Goal: Task Accomplishment & Management: Complete application form

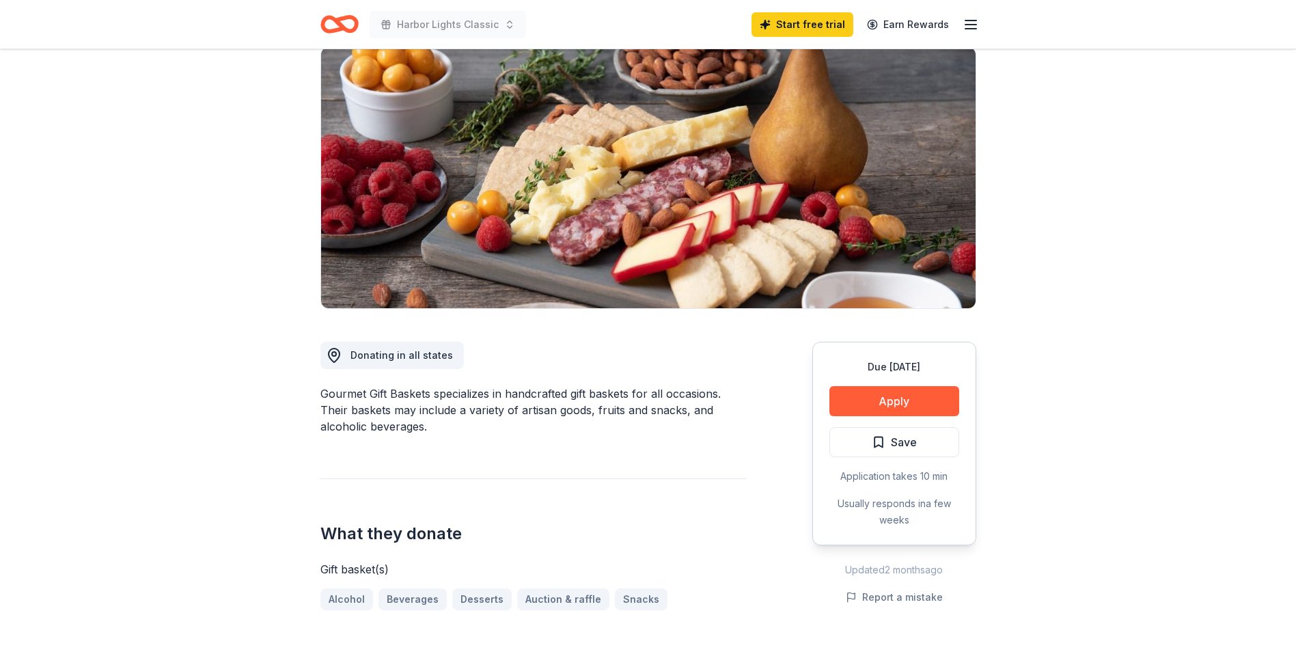
scroll to position [68, 0]
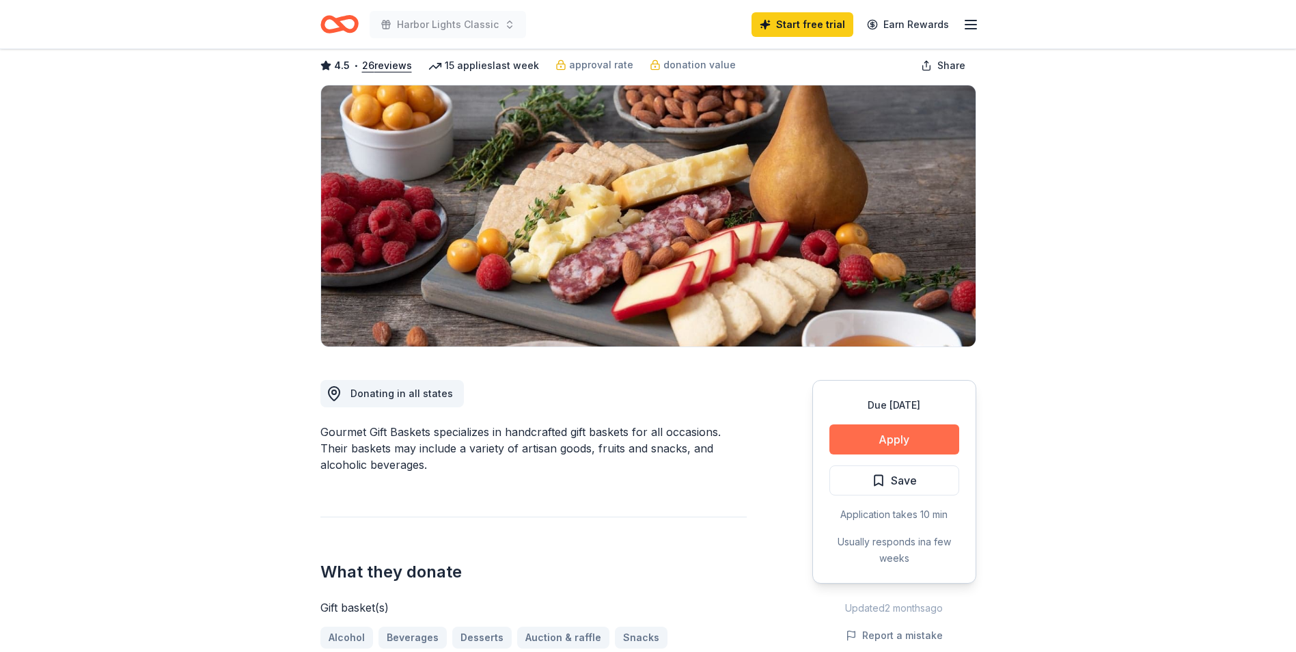
click at [634, 433] on button "Apply" at bounding box center [894, 439] width 130 height 30
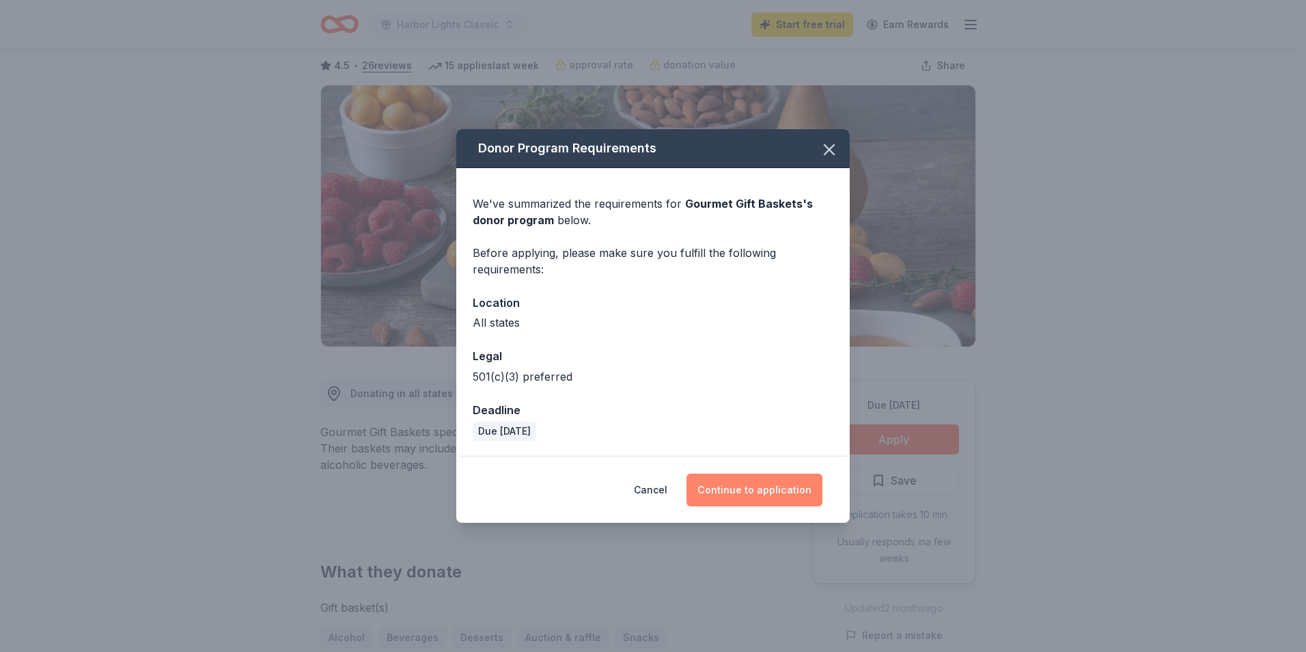
click at [634, 439] on button "Continue to application" at bounding box center [754, 489] width 136 height 33
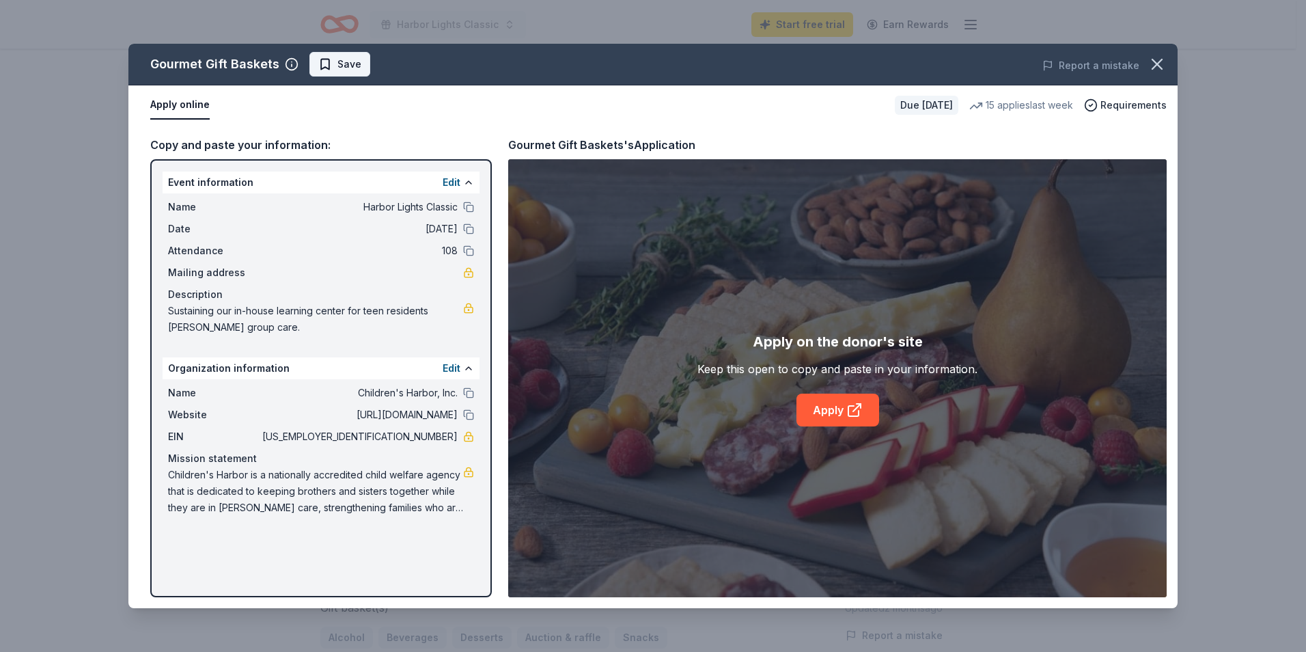
click at [344, 61] on span "Save" at bounding box center [349, 64] width 24 height 16
click at [634, 402] on link "Apply" at bounding box center [837, 409] width 83 height 33
click at [634, 68] on icon "button" at bounding box center [1156, 64] width 19 height 19
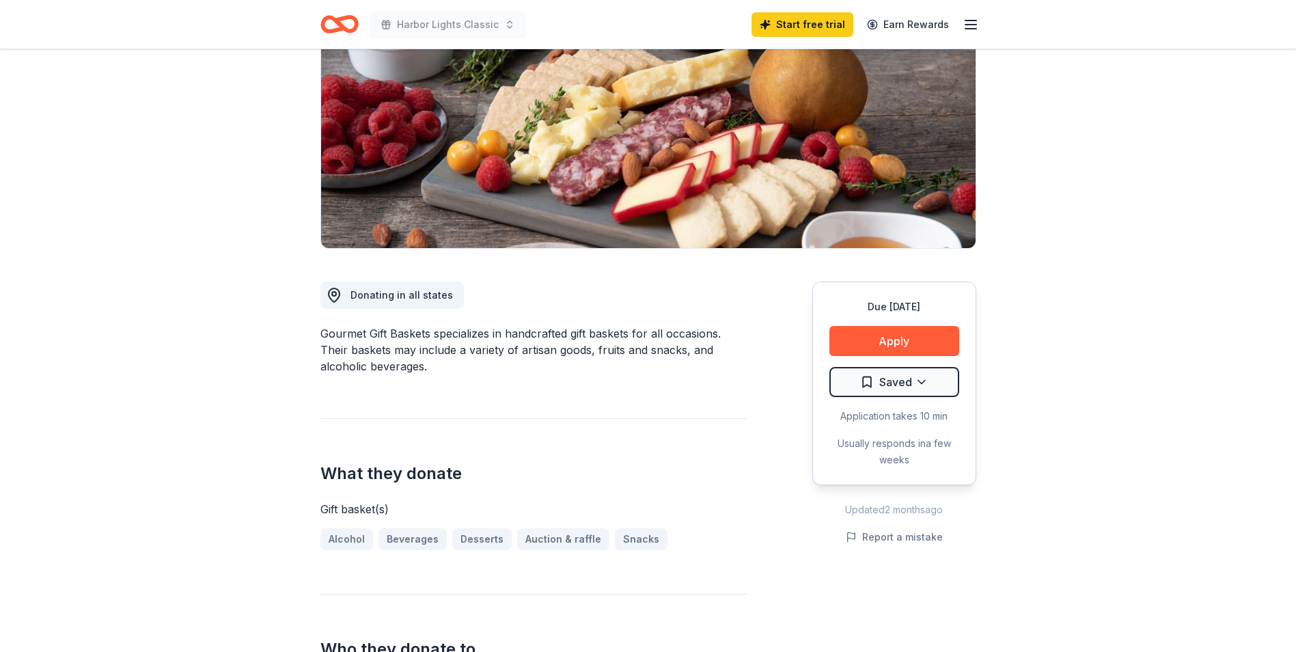
scroll to position [0, 0]
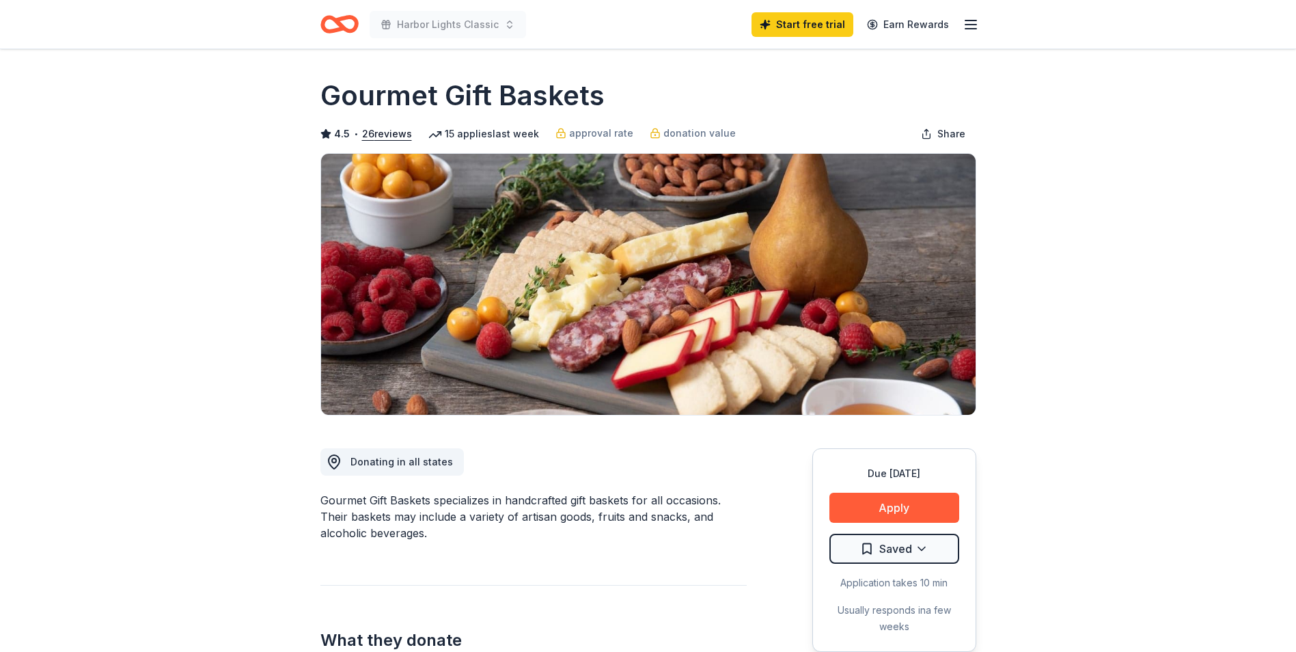
click at [335, 26] on icon "Home" at bounding box center [339, 24] width 38 height 32
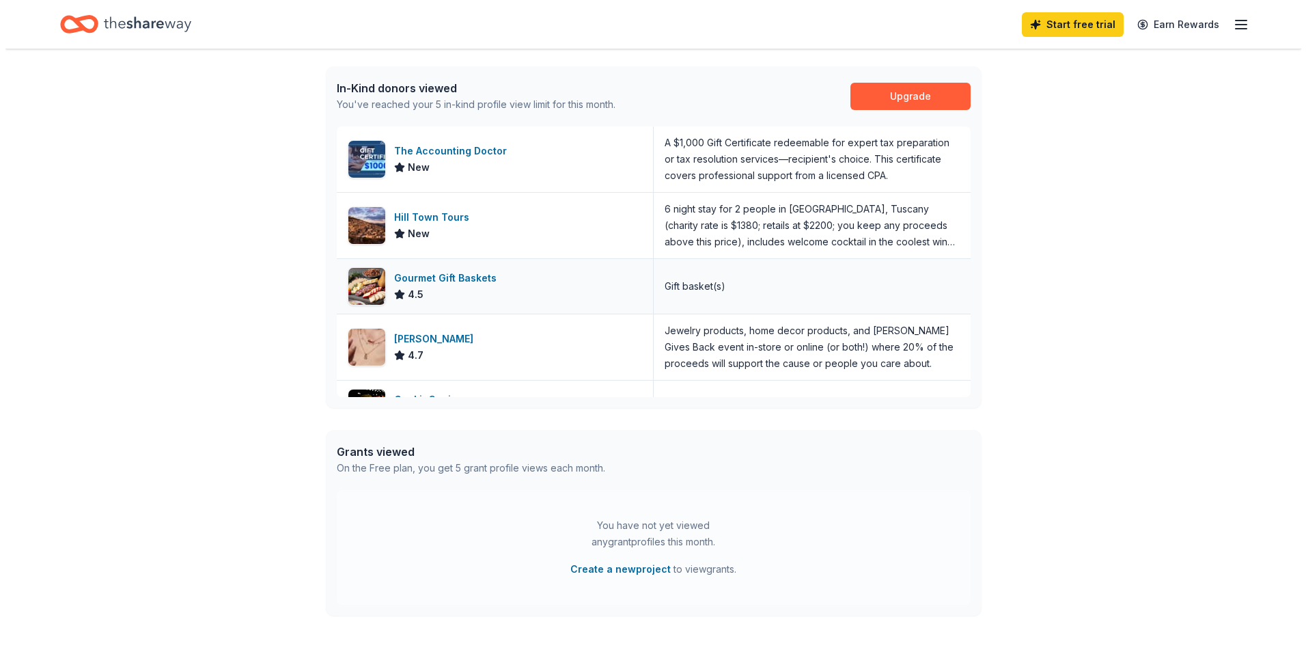
scroll to position [449, 0]
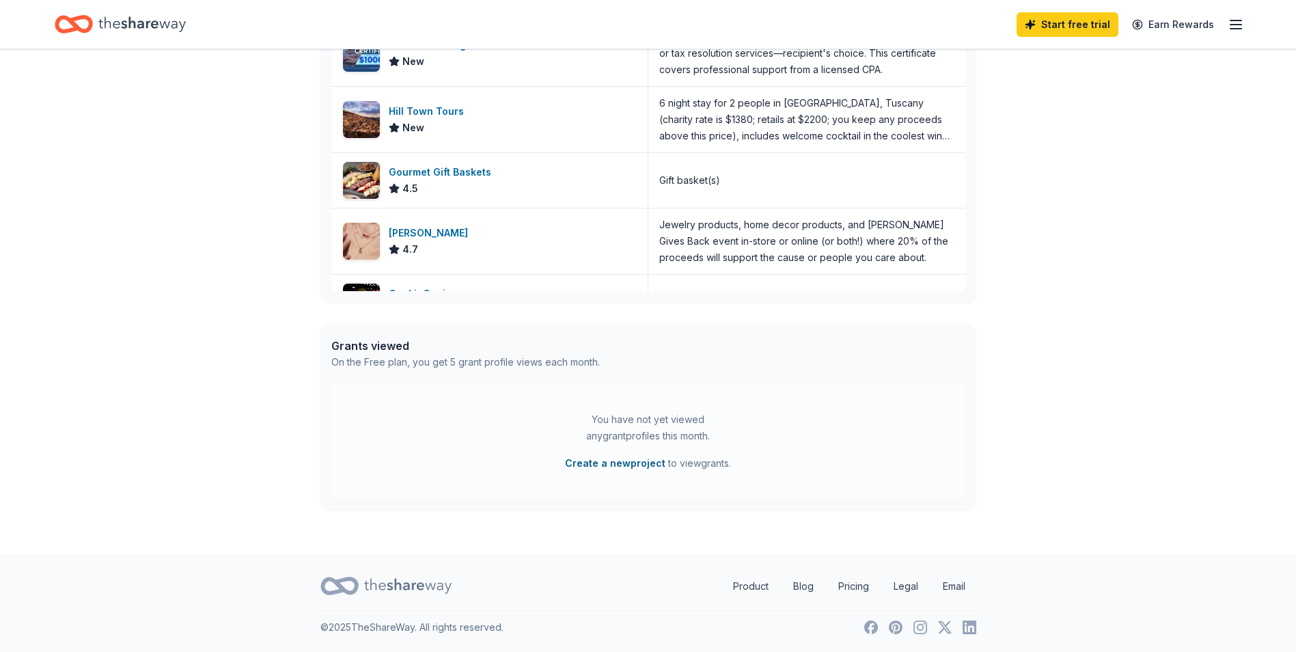
click at [611, 439] on button "Create a new project" at bounding box center [615, 463] width 100 height 16
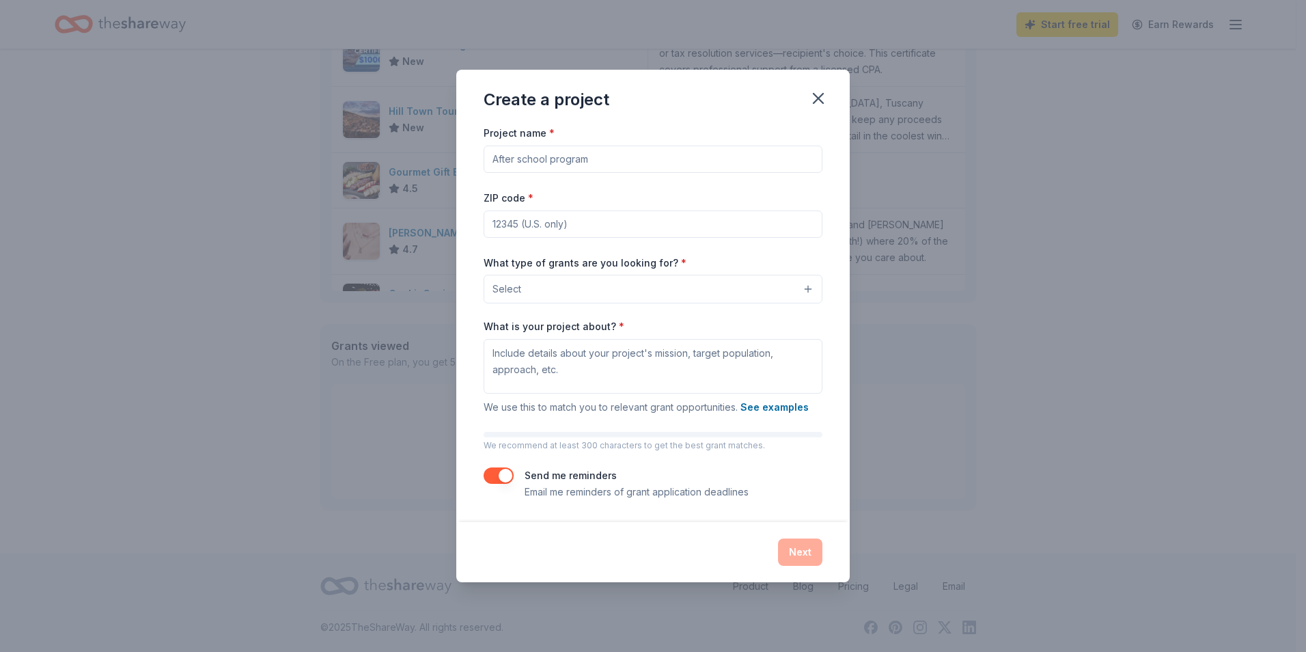
click at [520, 157] on input "Project name *" at bounding box center [653, 158] width 339 height 27
type input "Harbor Lights Annual Gala "OHANA""
click at [505, 228] on input "ZIP code *" at bounding box center [653, 223] width 339 height 27
type input "33332"
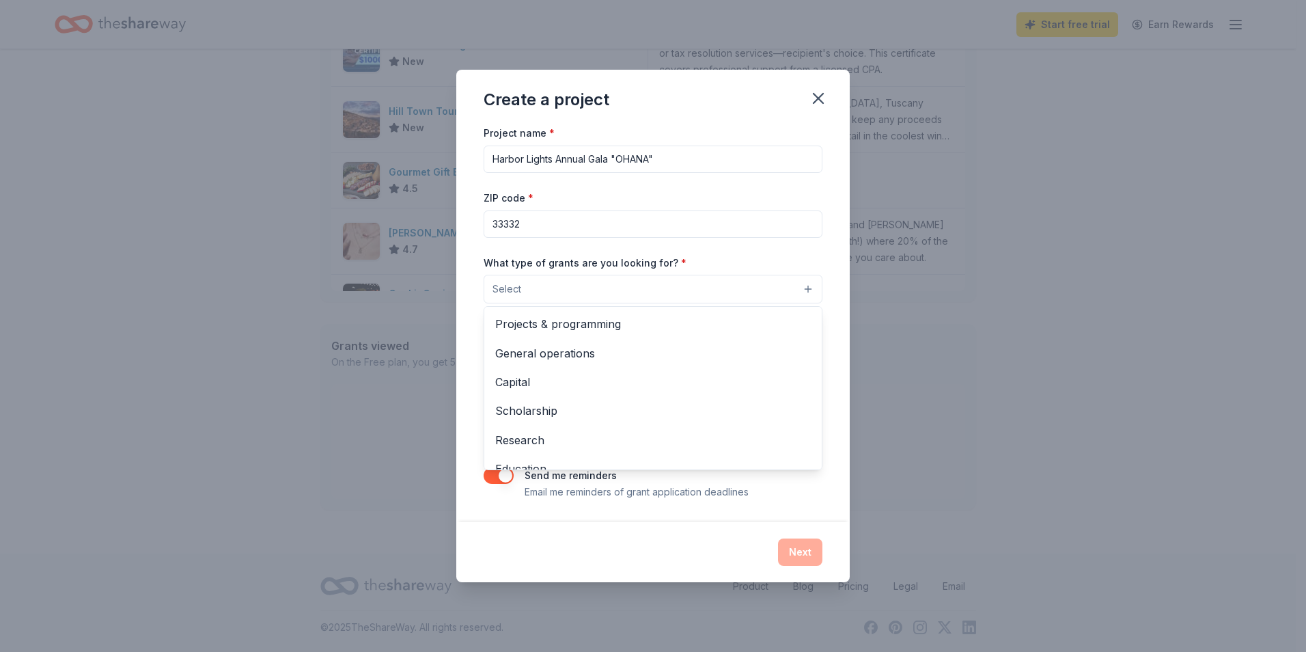
click at [529, 283] on button "Select" at bounding box center [653, 289] width 339 height 29
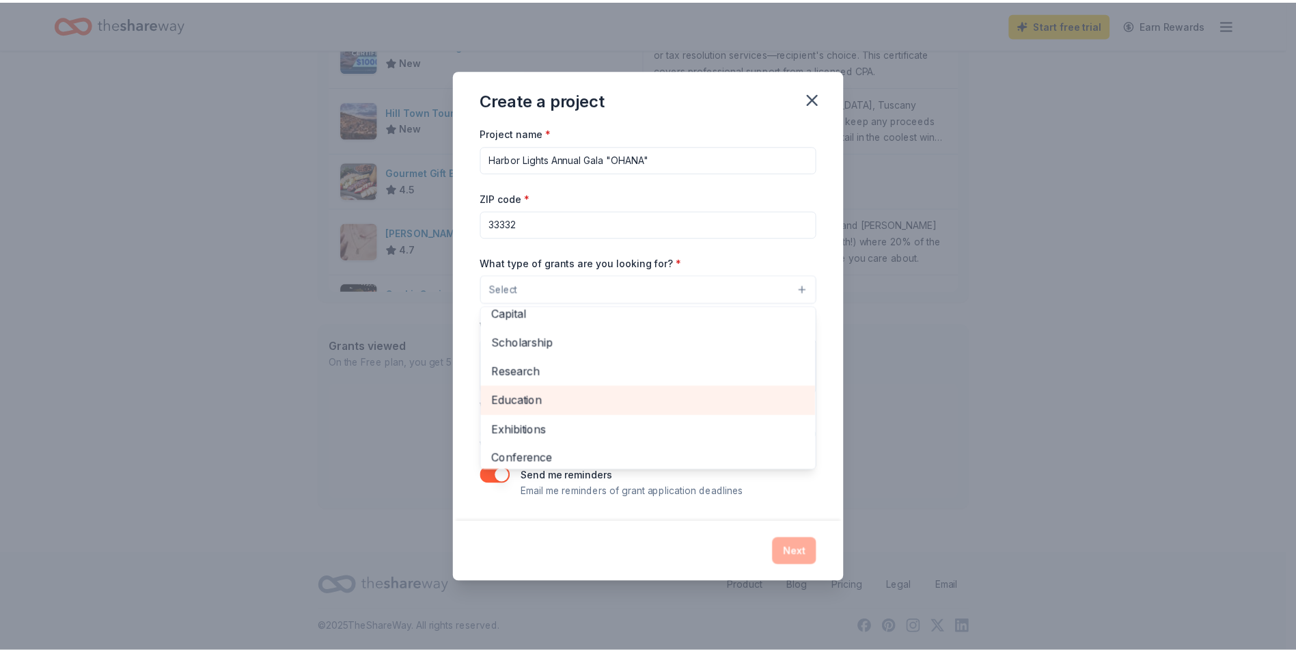
scroll to position [0, 0]
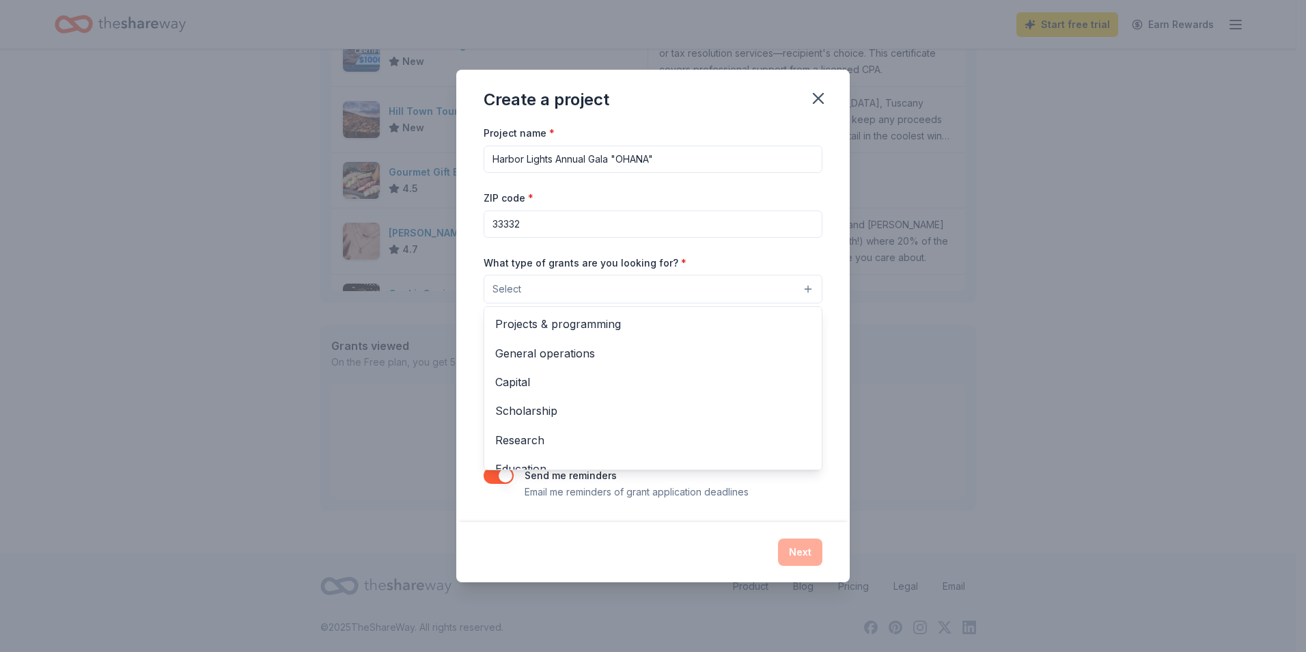
click at [634, 264] on div "What type of grants are you looking for? * Select Projects & programming Genera…" at bounding box center [653, 279] width 339 height 50
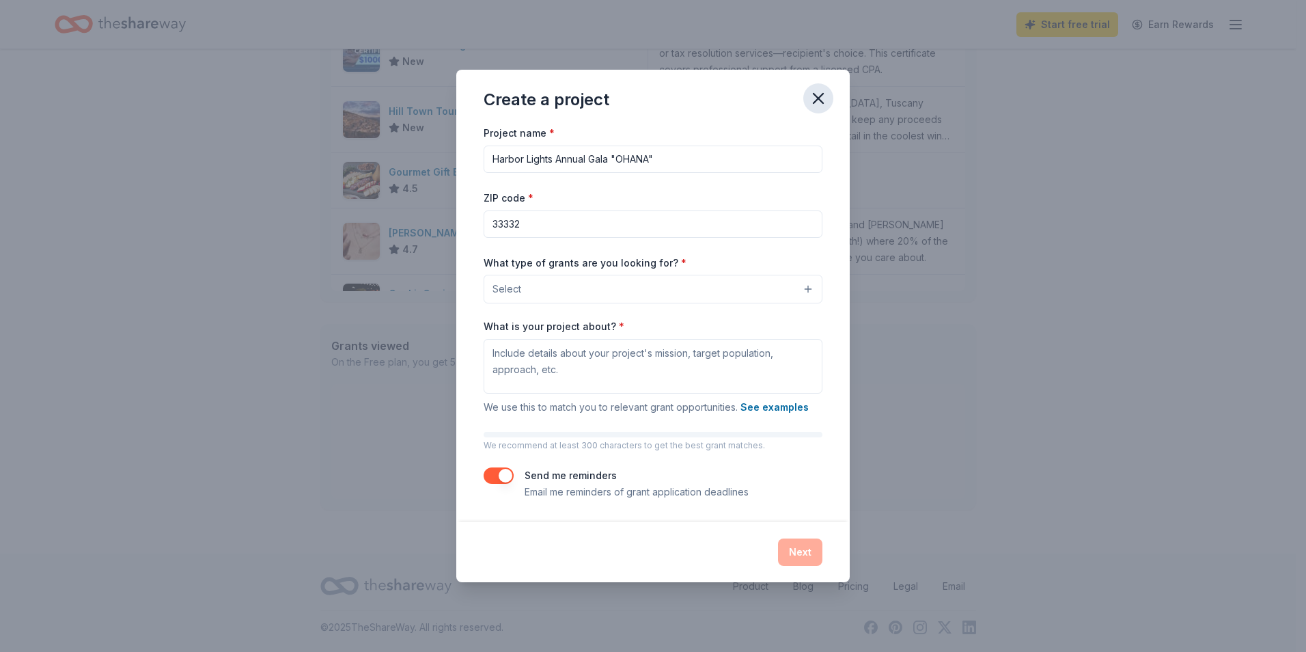
click at [634, 94] on icon "button" at bounding box center [818, 98] width 19 height 19
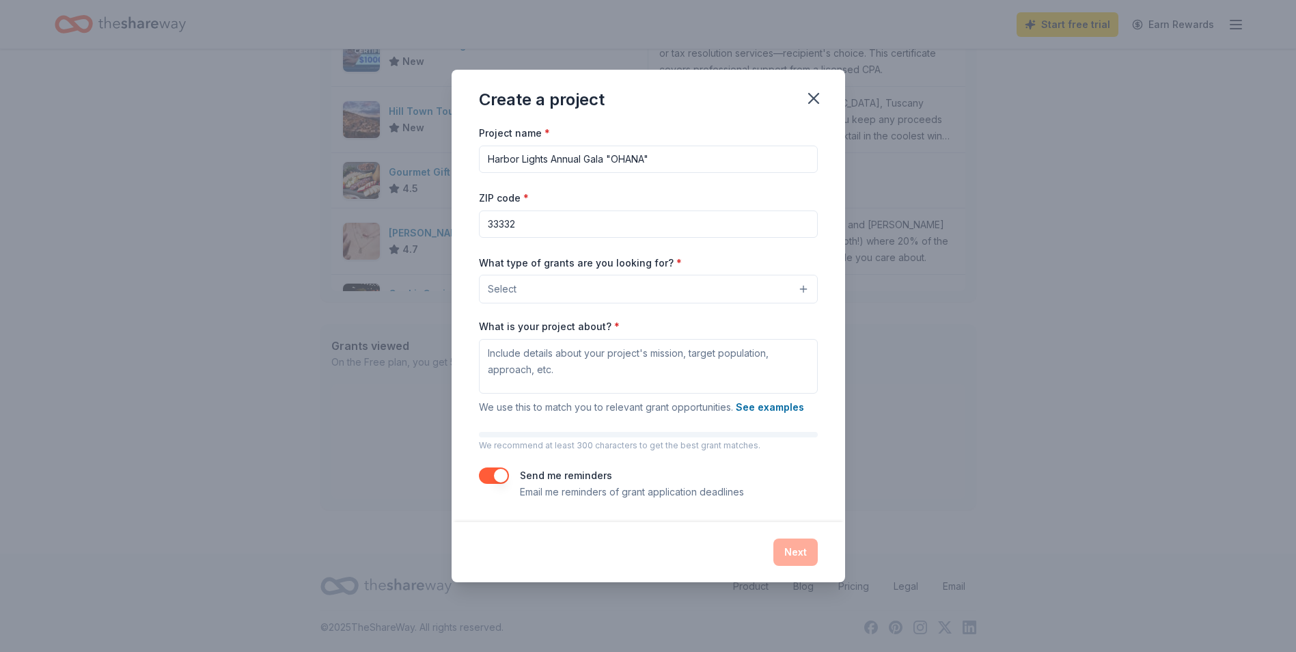
click at [634, 77] on div "Create a project" at bounding box center [647, 97] width 393 height 55
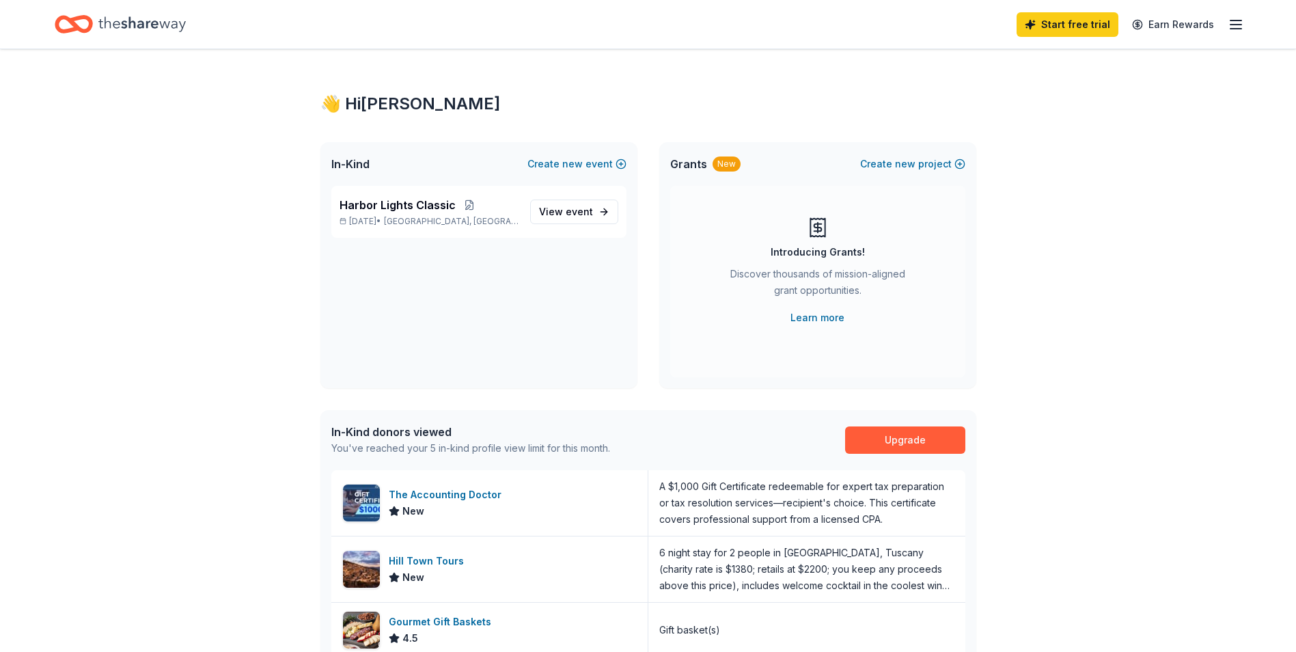
click at [634, 21] on icon "button" at bounding box center [1235, 24] width 16 height 16
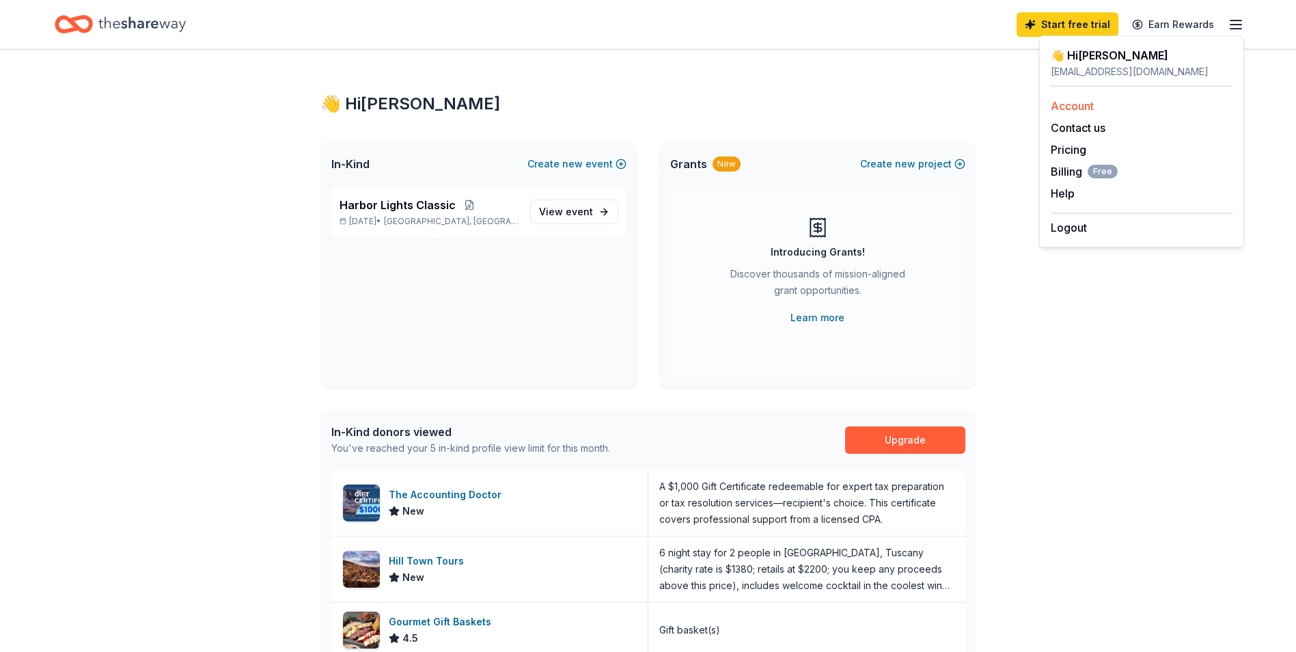
click at [634, 104] on link "Account" at bounding box center [1071, 106] width 43 height 14
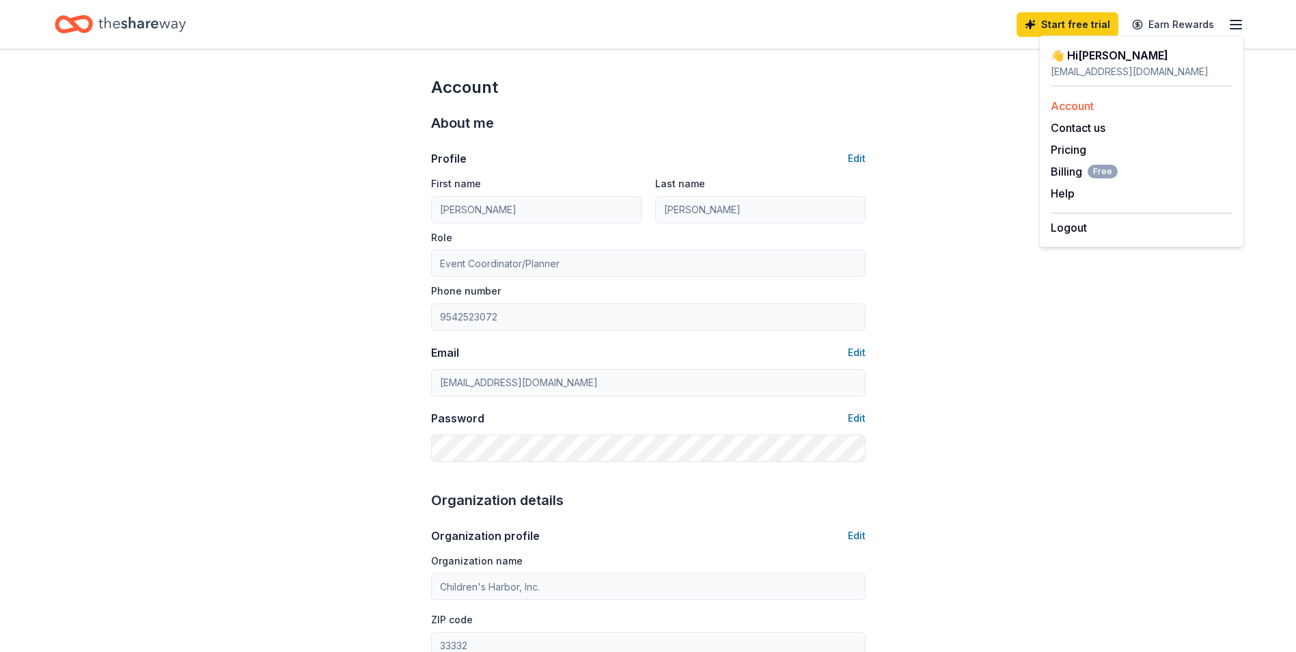
click at [634, 98] on div "Account" at bounding box center [1141, 106] width 182 height 16
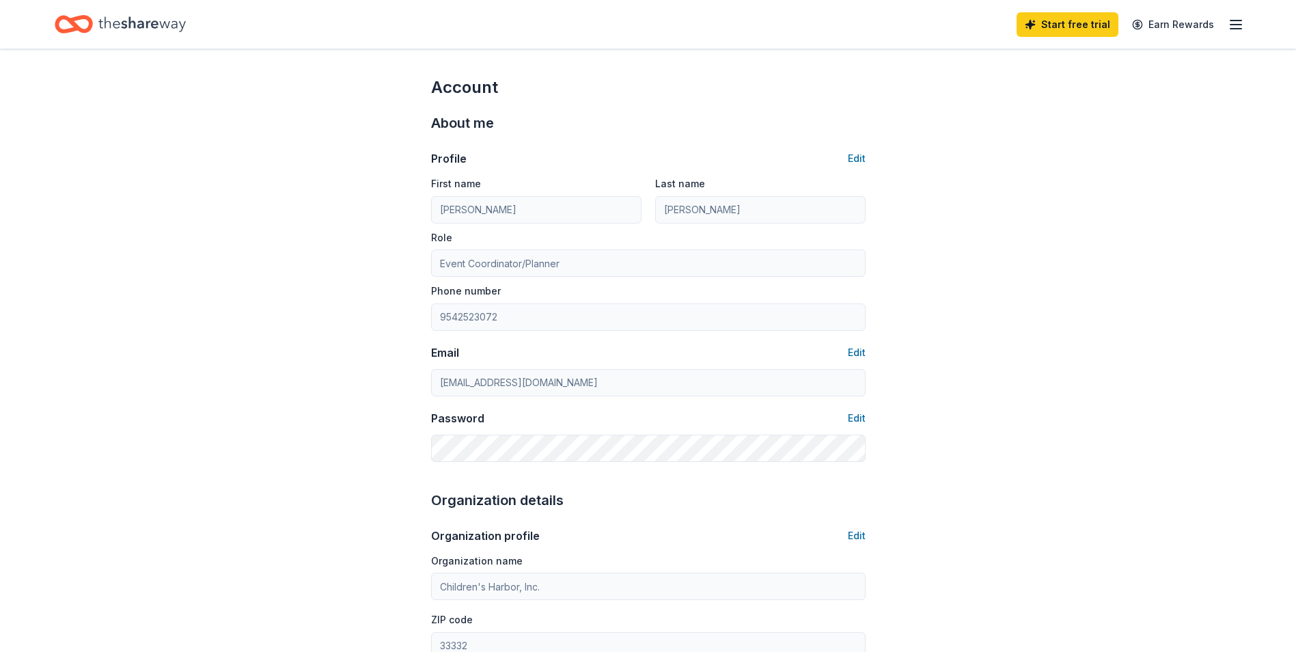
click at [634, 80] on div "Account About me Profile Edit First name Julie Last name Schade Role Event Coor…" at bounding box center [648, 658] width 1296 height 1219
click at [634, 20] on line "button" at bounding box center [1235, 20] width 11 height 0
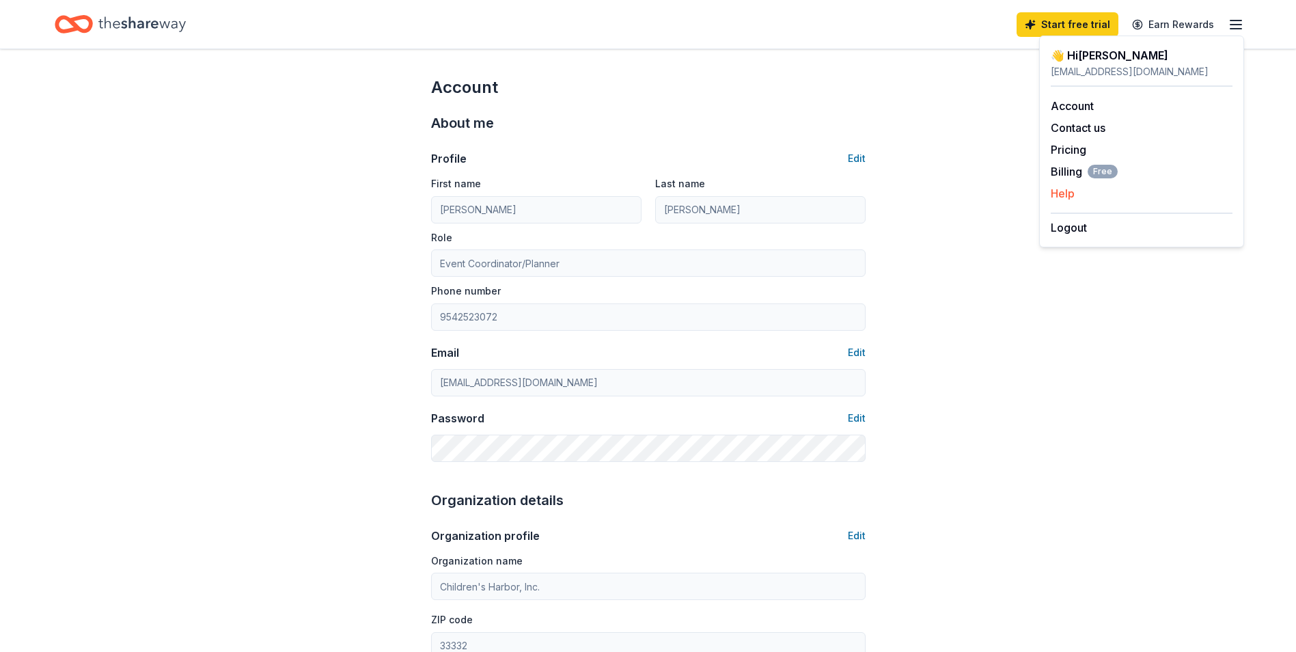
click at [634, 191] on button "Help" at bounding box center [1062, 193] width 24 height 16
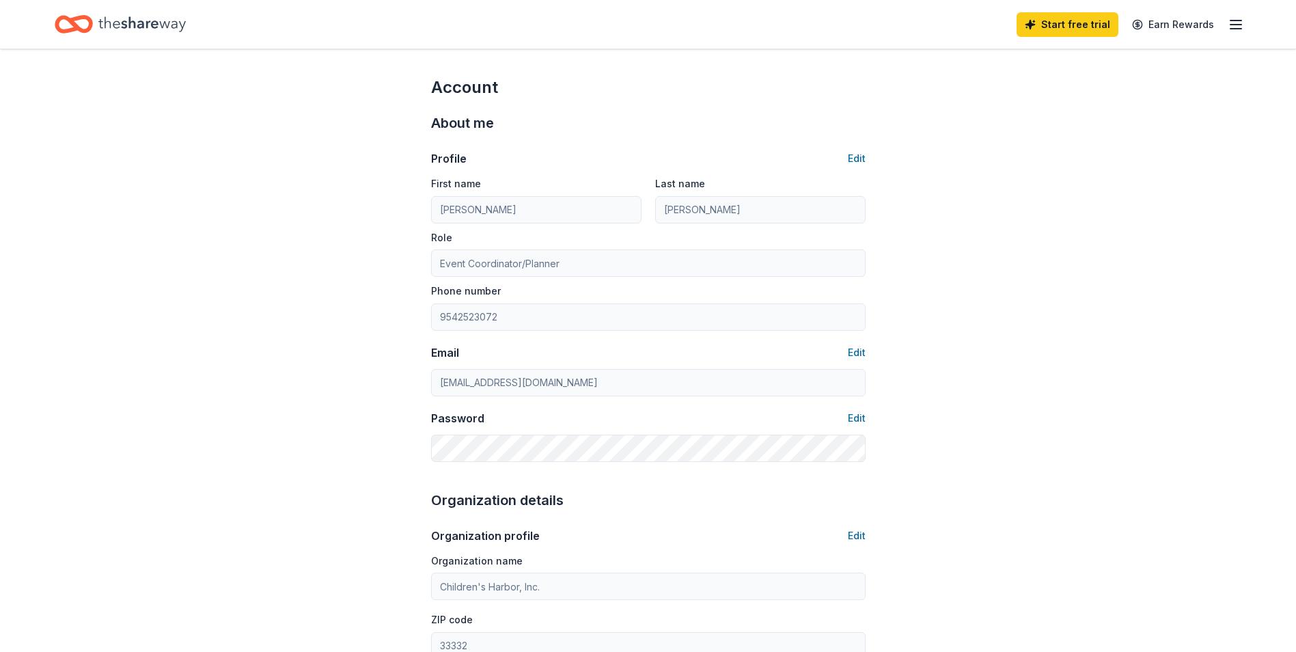
click at [634, 18] on icon "button" at bounding box center [1235, 24] width 16 height 16
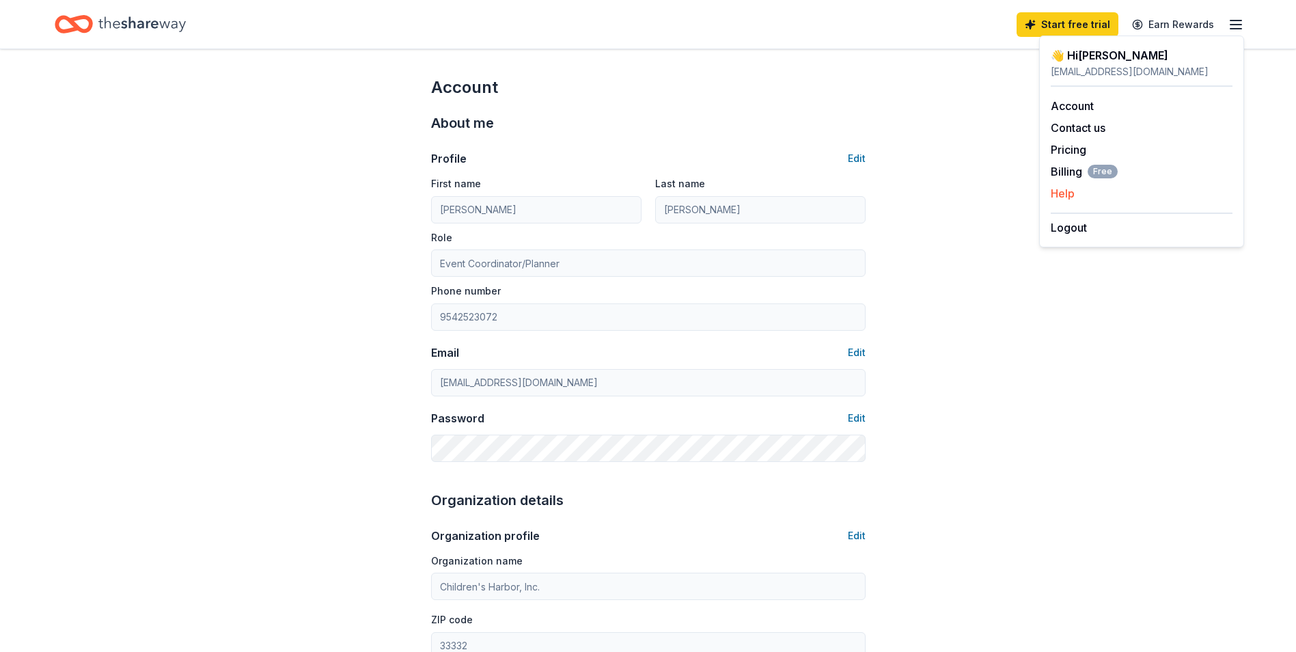
click at [634, 192] on button "Help" at bounding box center [1062, 193] width 24 height 16
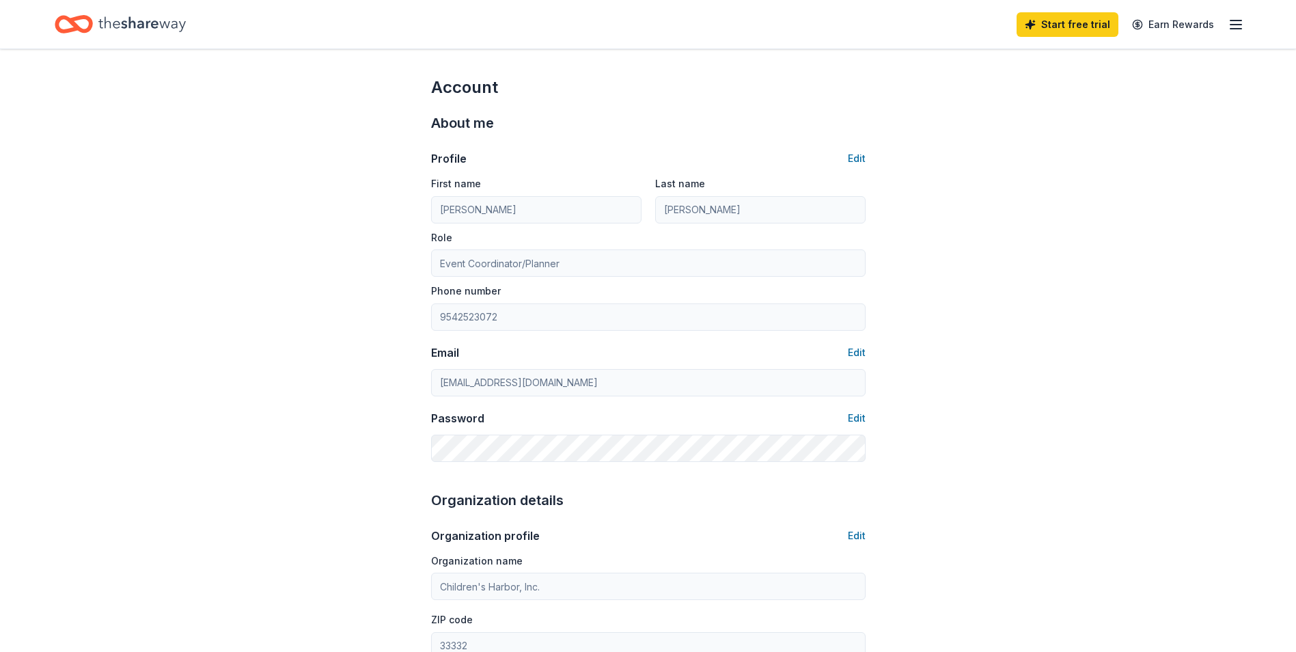
click at [94, 27] on div "Home" at bounding box center [120, 24] width 131 height 32
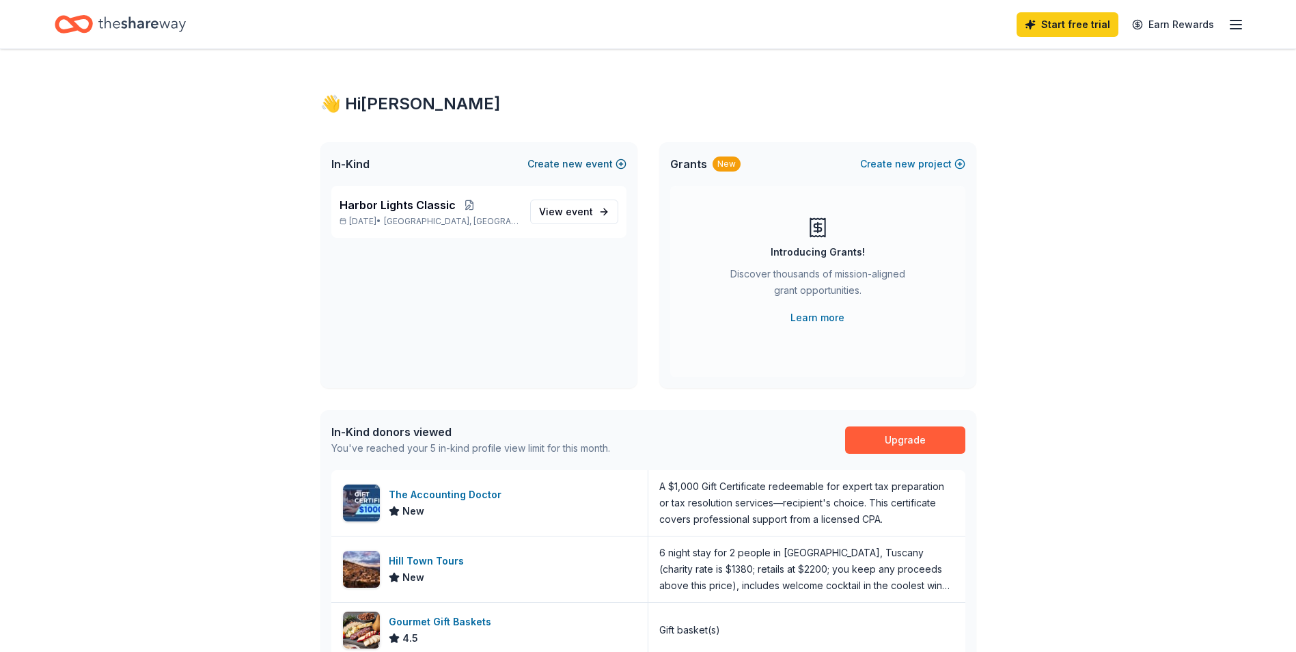
click at [568, 161] on span "new" at bounding box center [572, 164] width 20 height 16
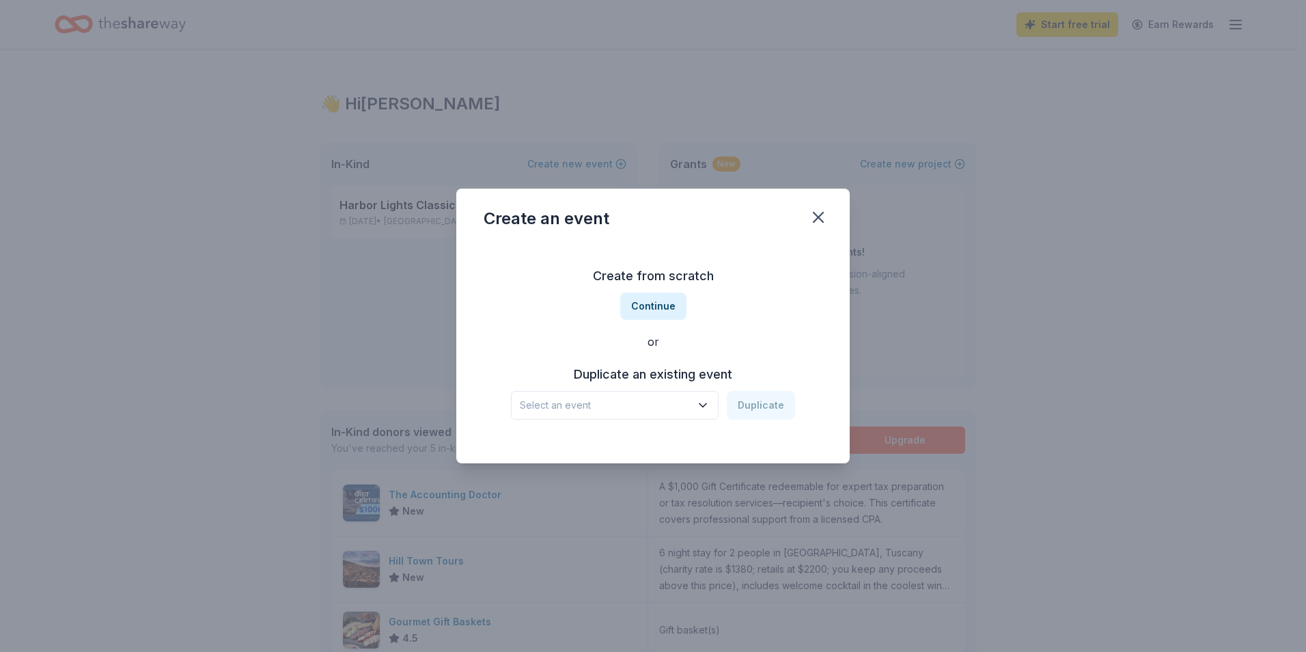
click at [634, 405] on icon "button" at bounding box center [703, 405] width 14 height 14
click at [613, 439] on div "Harbor Lights Classic" at bounding box center [576, 442] width 102 height 16
click at [634, 401] on button "Duplicate" at bounding box center [761, 405] width 68 height 29
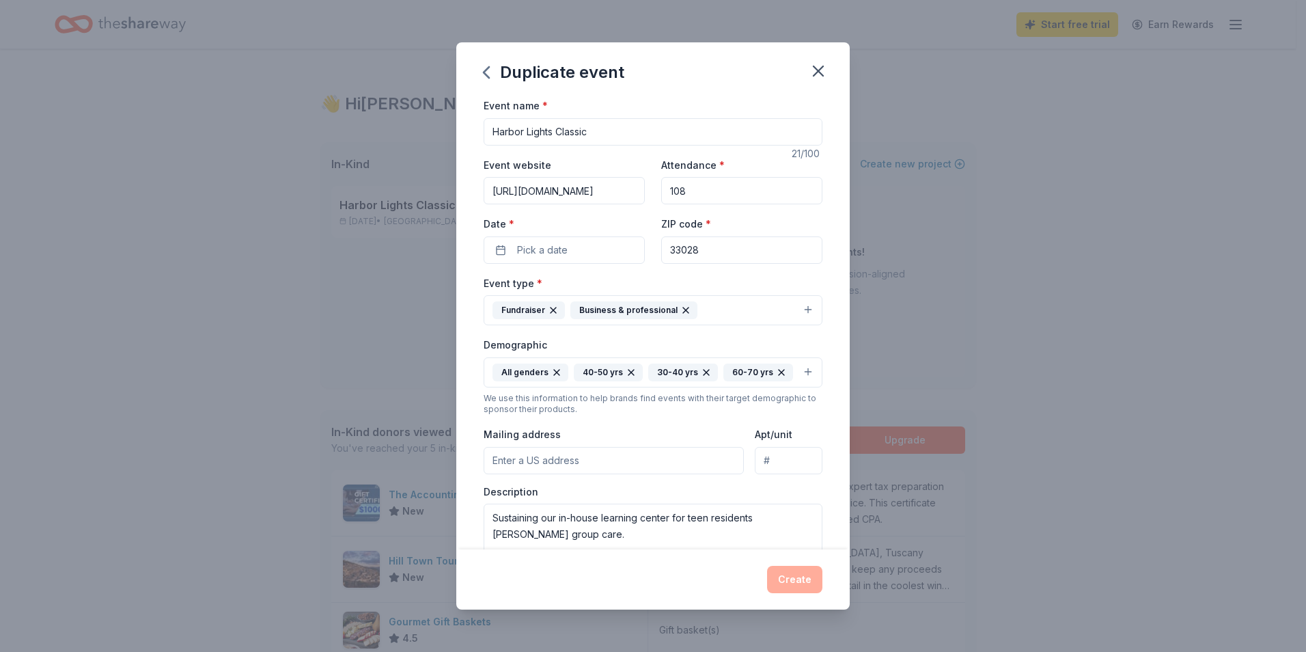
click at [634, 193] on input "108" at bounding box center [741, 190] width 161 height 27
type input "1"
type input "500"
click at [603, 129] on input "Harbor Lights Classic" at bounding box center [653, 131] width 339 height 27
type input "Harbor Lights Annual Gala "OHANA""
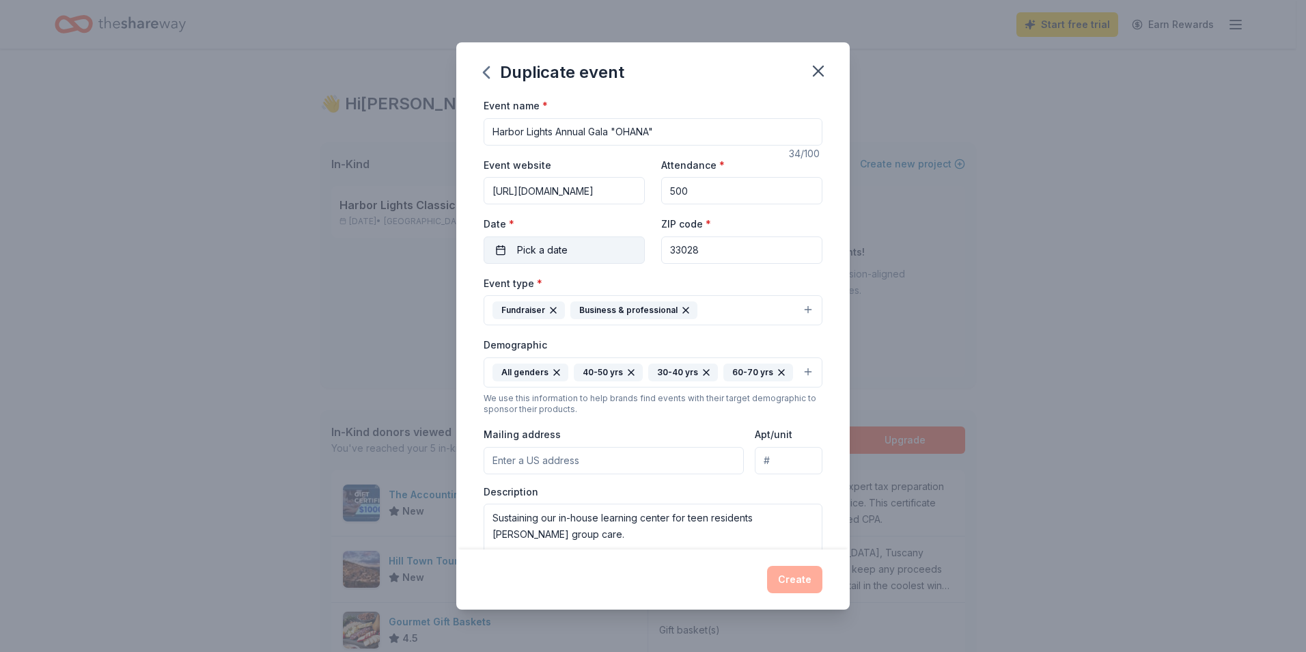
click at [568, 251] on button "Pick a date" at bounding box center [564, 249] width 161 height 27
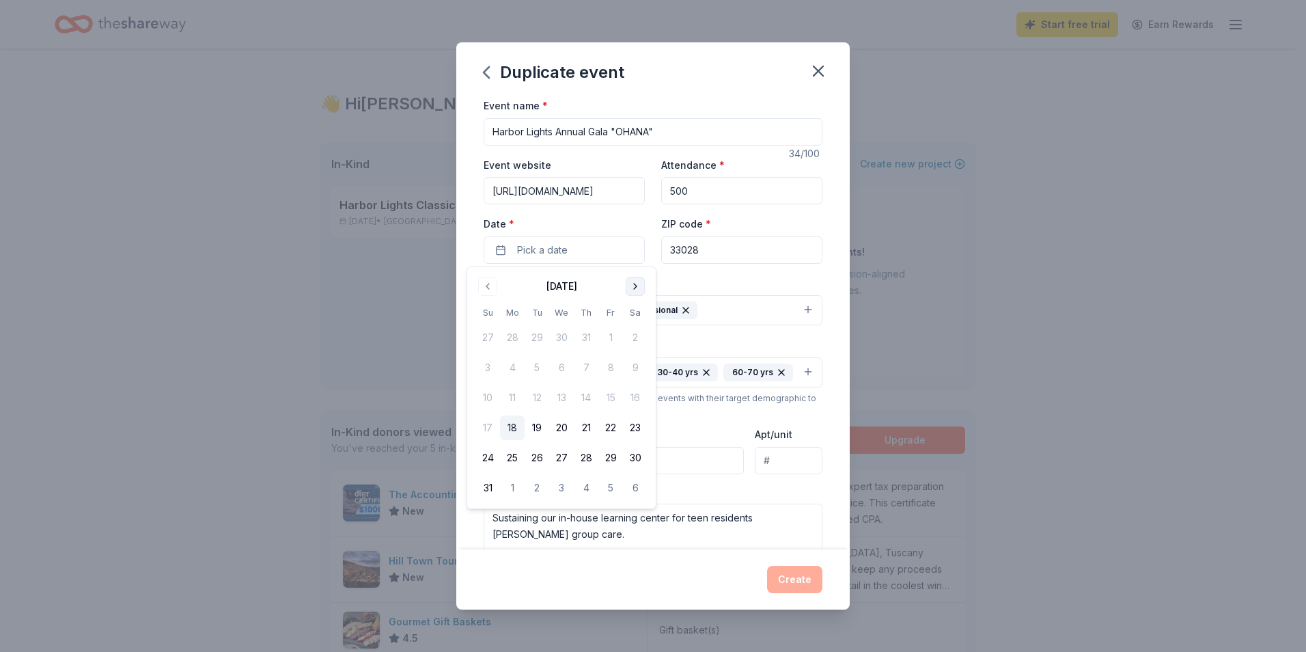
click at [632, 283] on button "Go to next month" at bounding box center [635, 286] width 19 height 19
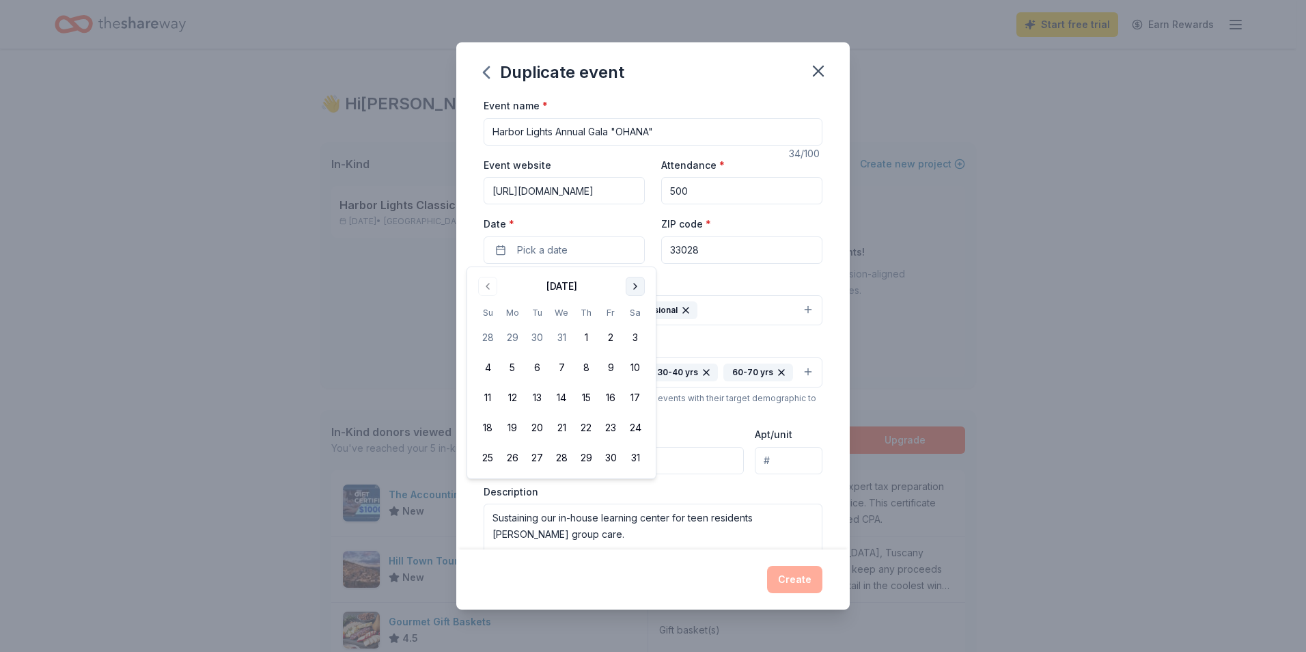
click at [634, 283] on button "Go to next month" at bounding box center [635, 286] width 19 height 19
click at [632, 333] on button "7" at bounding box center [635, 337] width 25 height 25
click at [634, 248] on input "33028" at bounding box center [741, 249] width 161 height 27
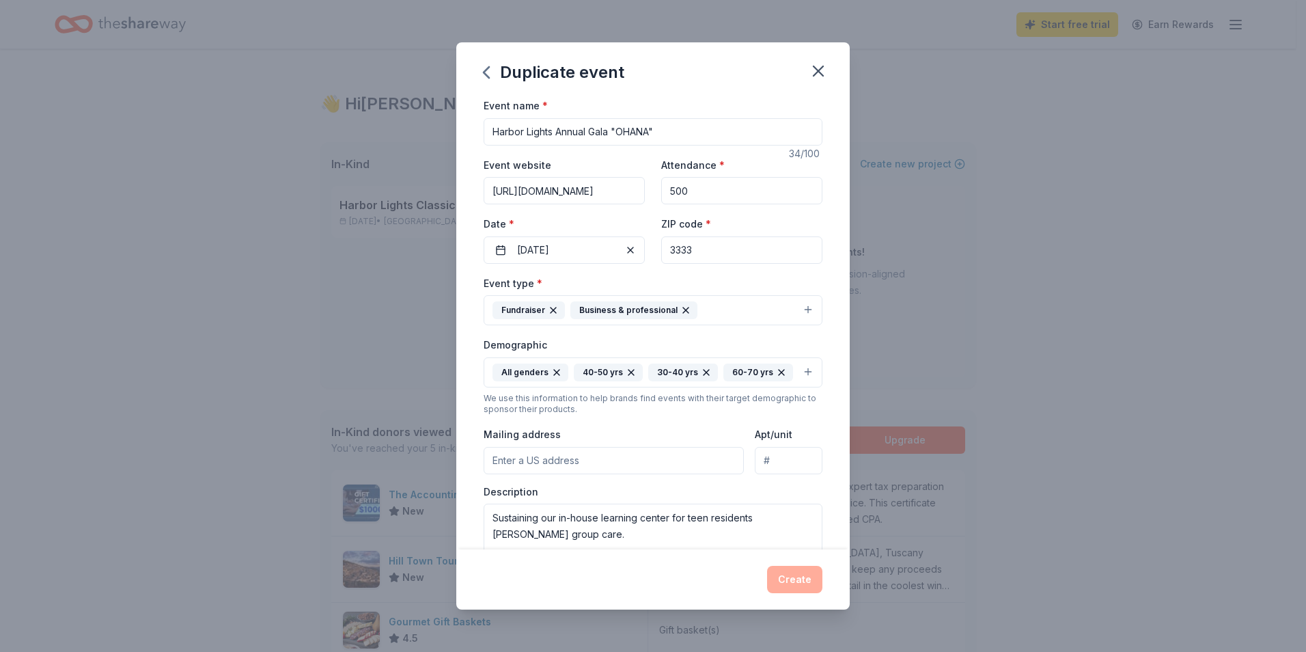
type input "33332"
type input "jschade@childrensharbor.org"
type input "33332"
click at [530, 307] on div "Fundraiser" at bounding box center [528, 310] width 72 height 18
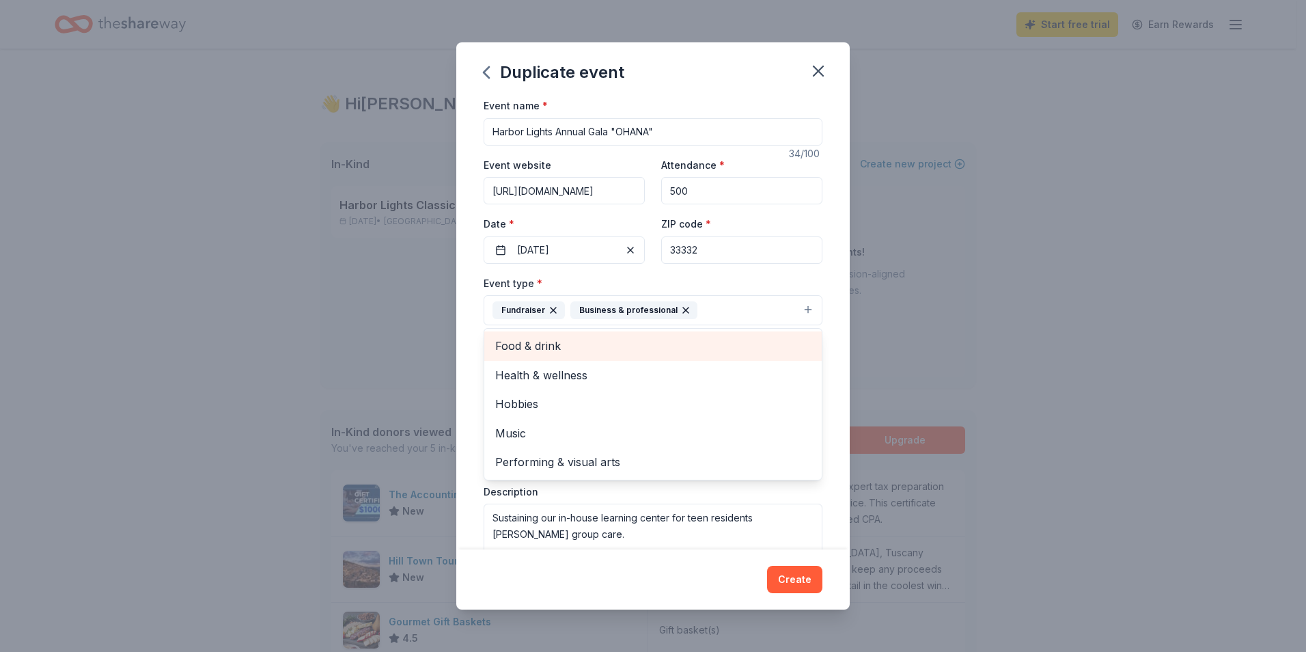
click at [532, 344] on span "Food & drink" at bounding box center [653, 346] width 316 height 18
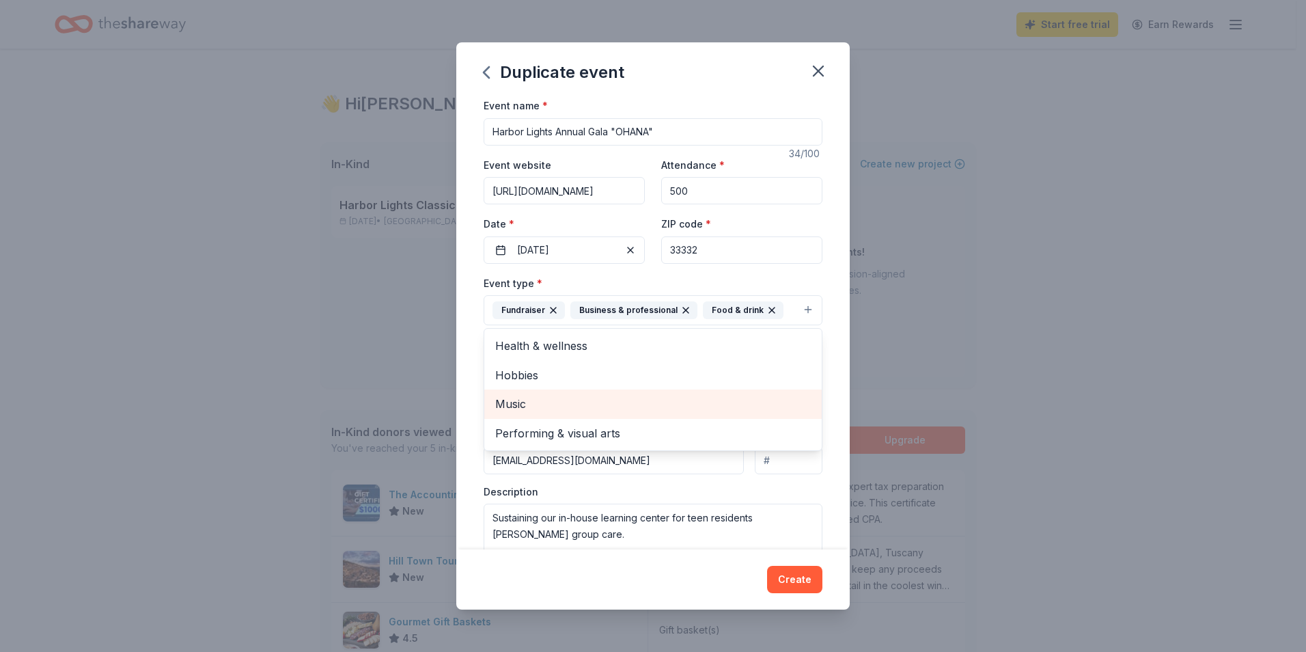
click at [520, 402] on span "Music" at bounding box center [653, 404] width 316 height 18
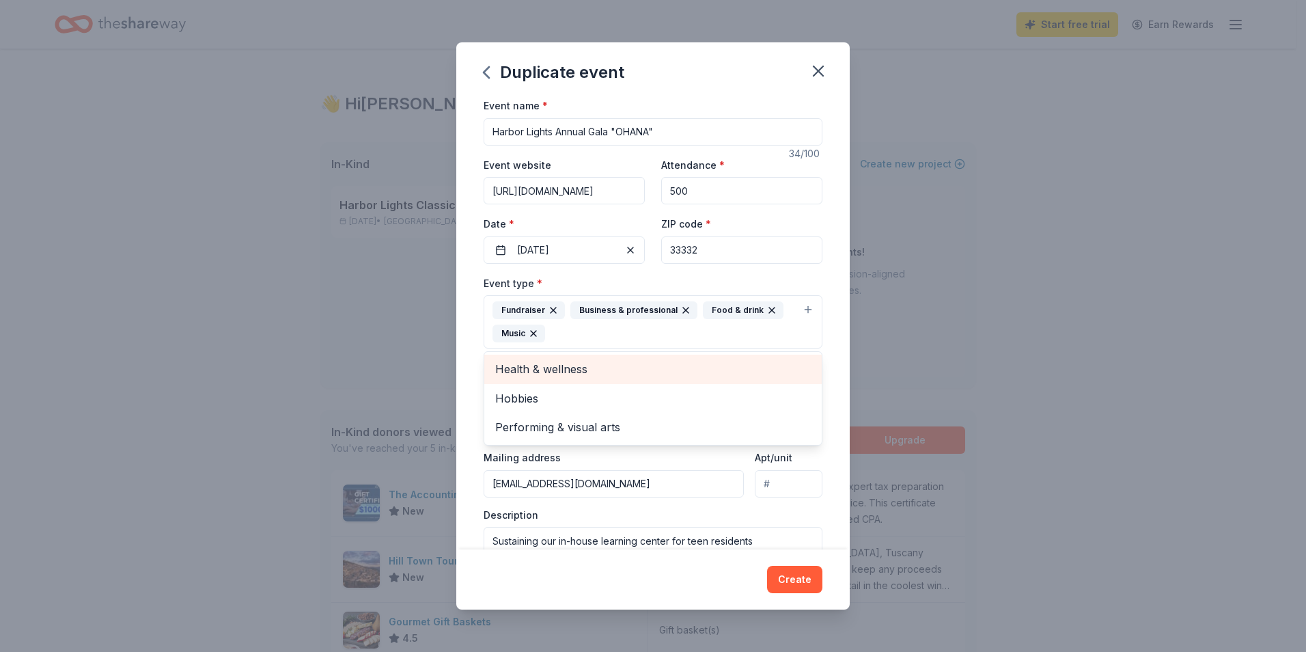
click at [530, 365] on span "Health & wellness" at bounding box center [653, 369] width 316 height 18
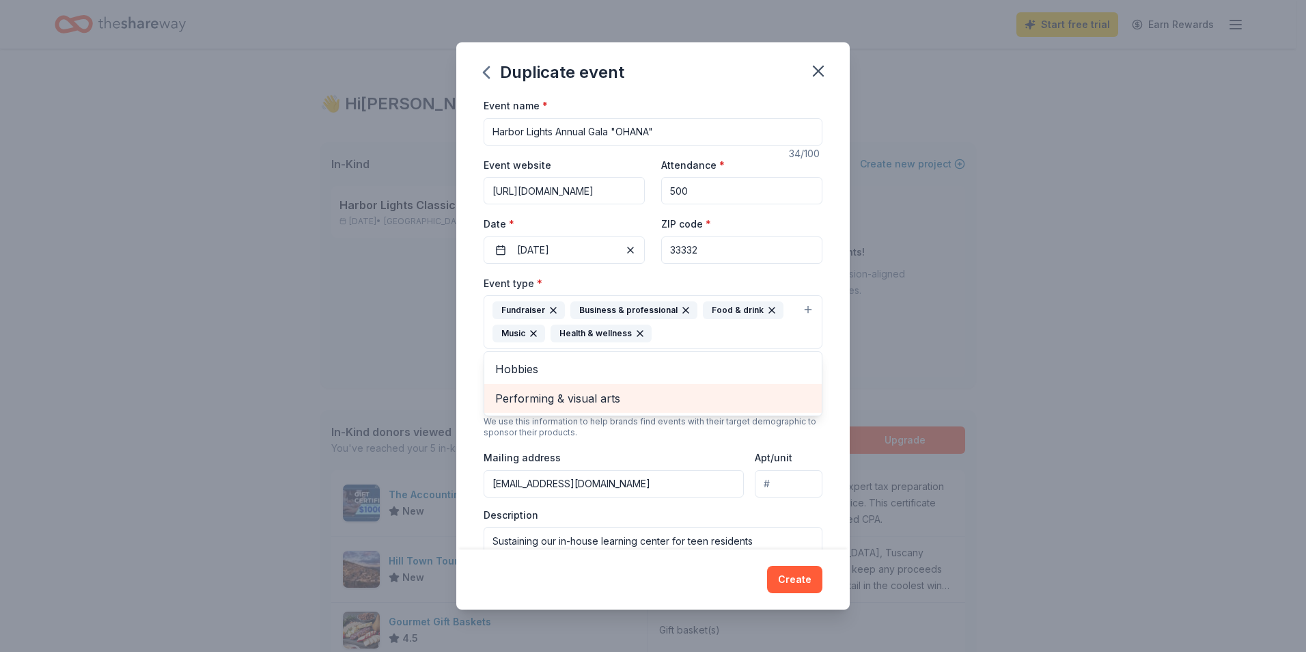
click at [584, 394] on span "Performing & visual arts" at bounding box center [653, 398] width 316 height 18
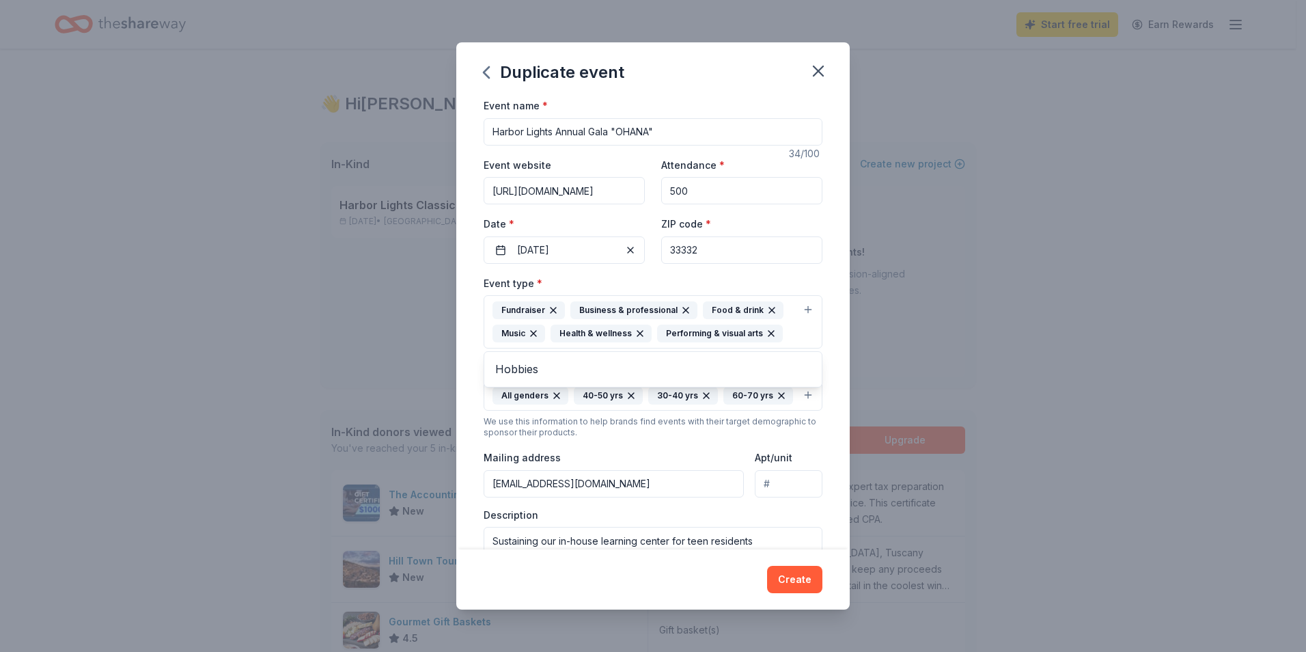
click at [598, 397] on div "Event type * Fundraiser Business & professional Food & drink Music Health & wel…" at bounding box center [653, 432] width 339 height 314
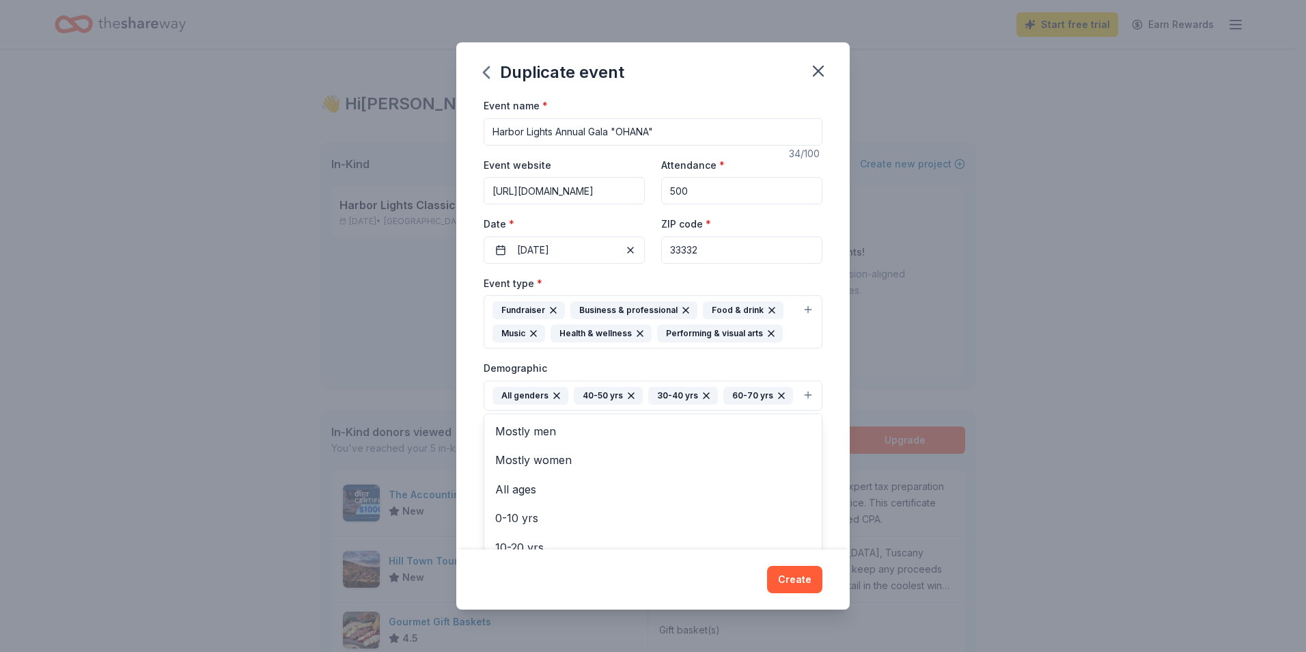
click at [634, 393] on div "30-40 yrs" at bounding box center [683, 396] width 70 height 18
click at [634, 404] on div "60-70 yrs" at bounding box center [758, 396] width 70 height 18
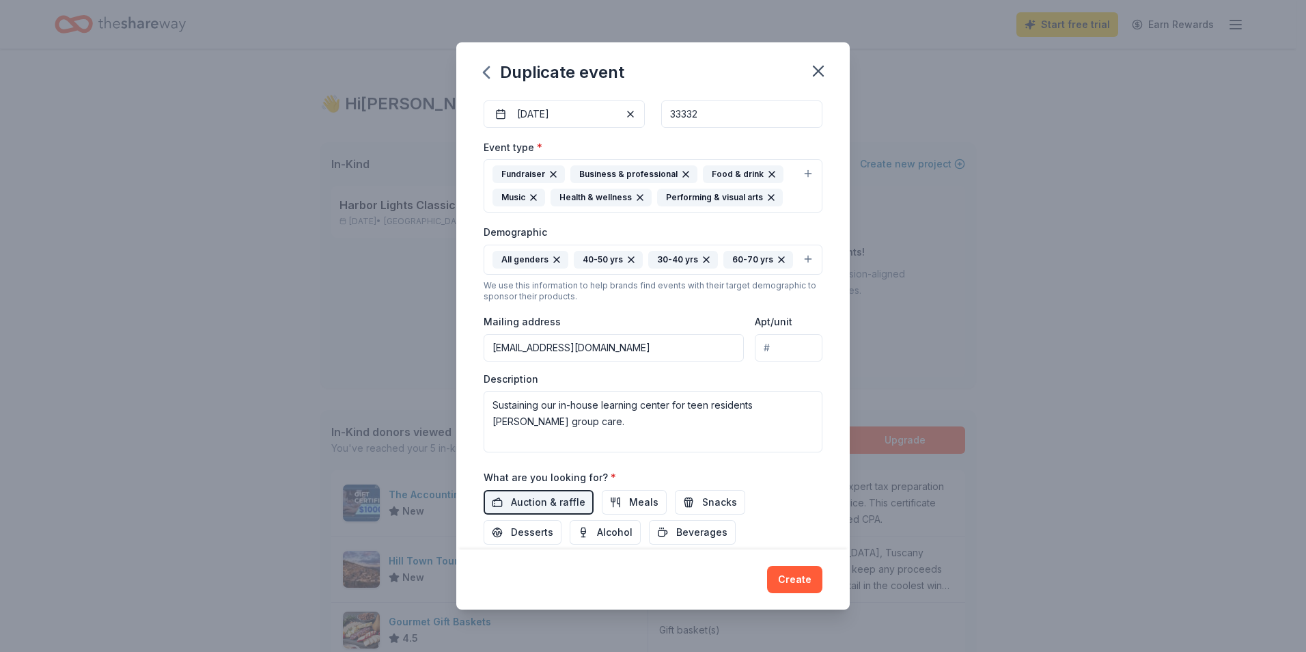
scroll to position [137, 0]
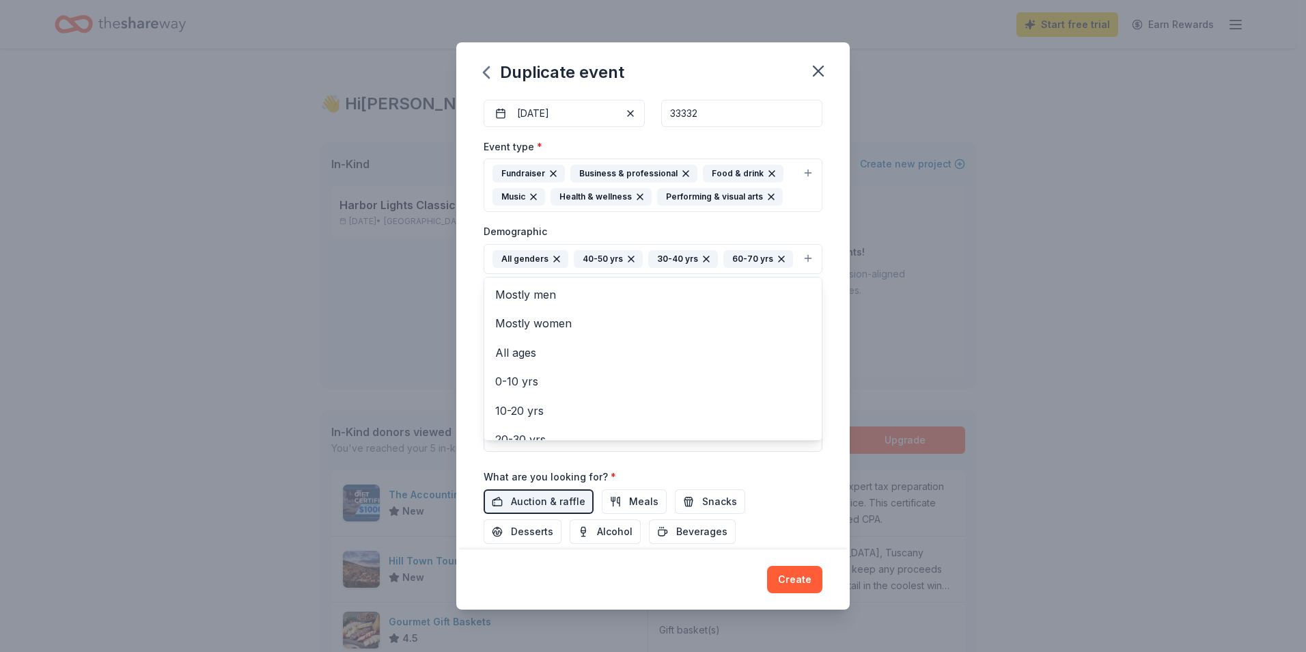
click at [524, 264] on div "All genders" at bounding box center [530, 259] width 76 height 18
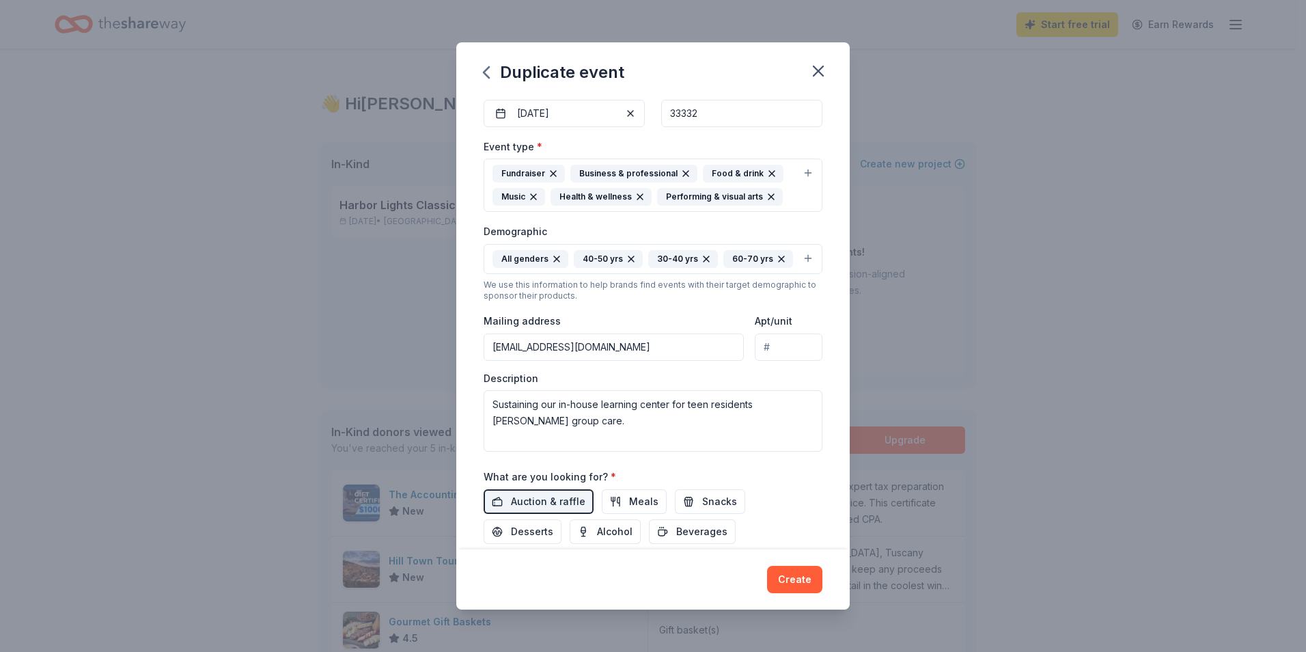
click at [634, 257] on div "All genders 40-50 yrs 30-40 yrs 60-70 yrs" at bounding box center [642, 259] width 301 height 18
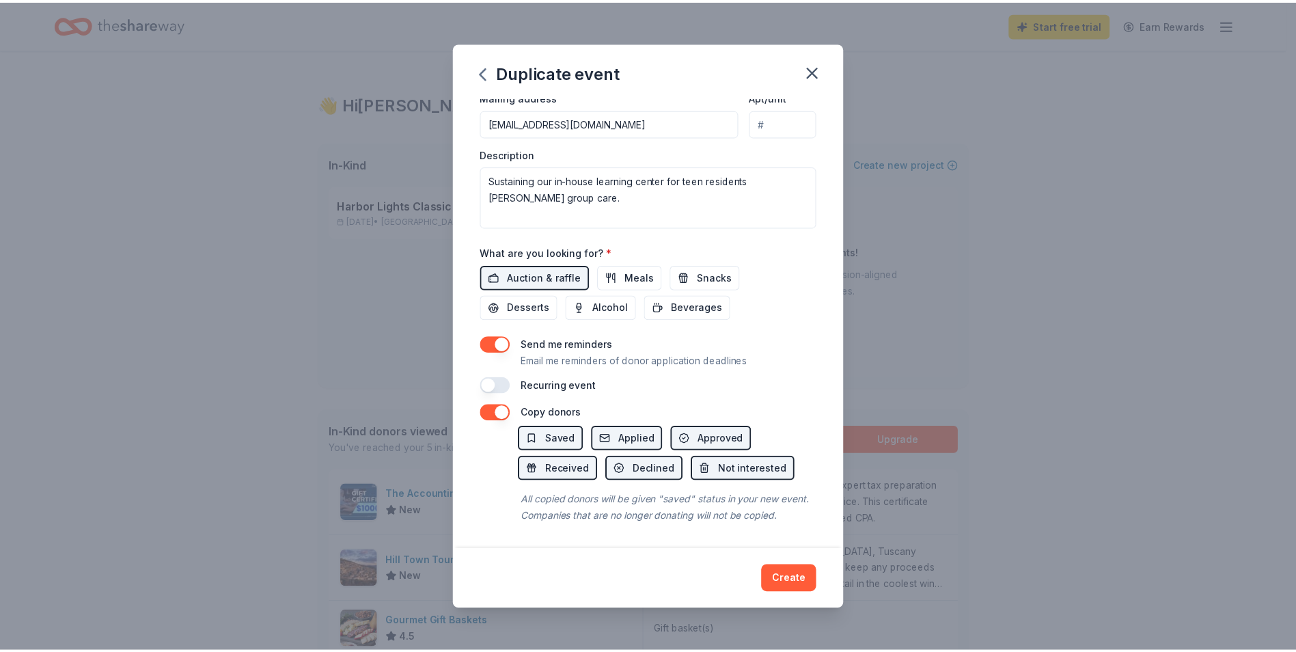
scroll to position [400, 0]
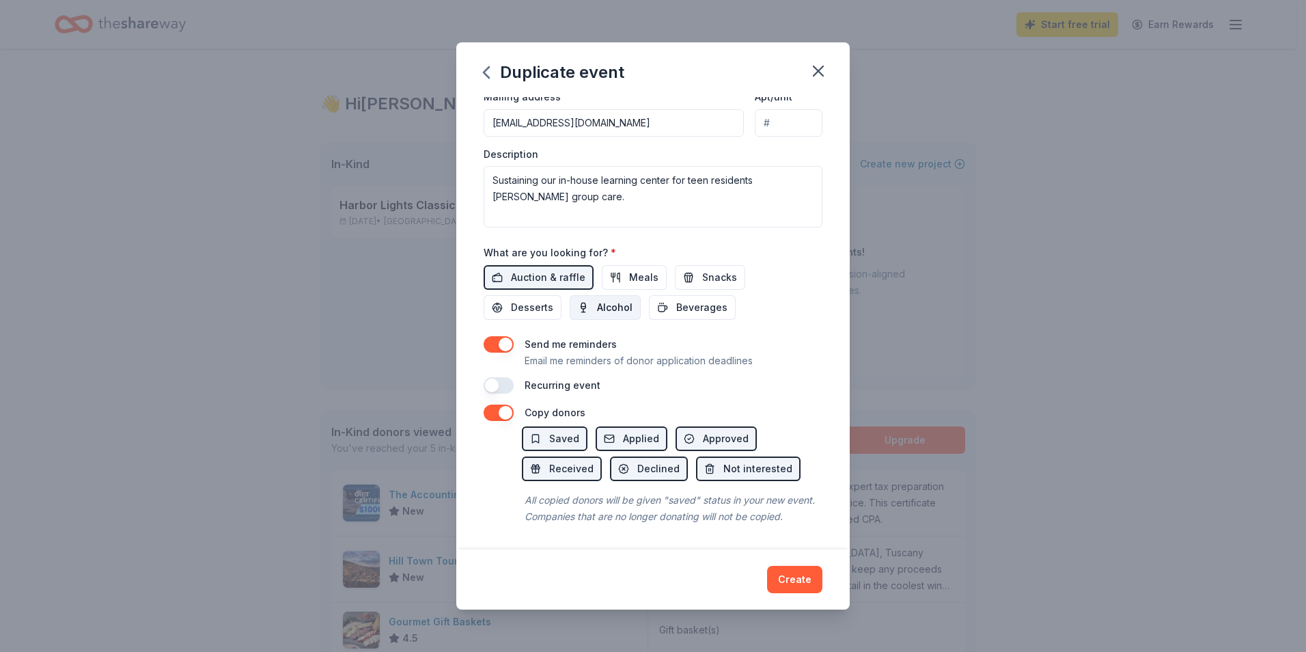
click at [606, 299] on span "Alcohol" at bounding box center [615, 307] width 36 height 16
click at [634, 299] on span "Beverages" at bounding box center [701, 307] width 51 height 16
click at [634, 439] on button "Create" at bounding box center [794, 579] width 55 height 27
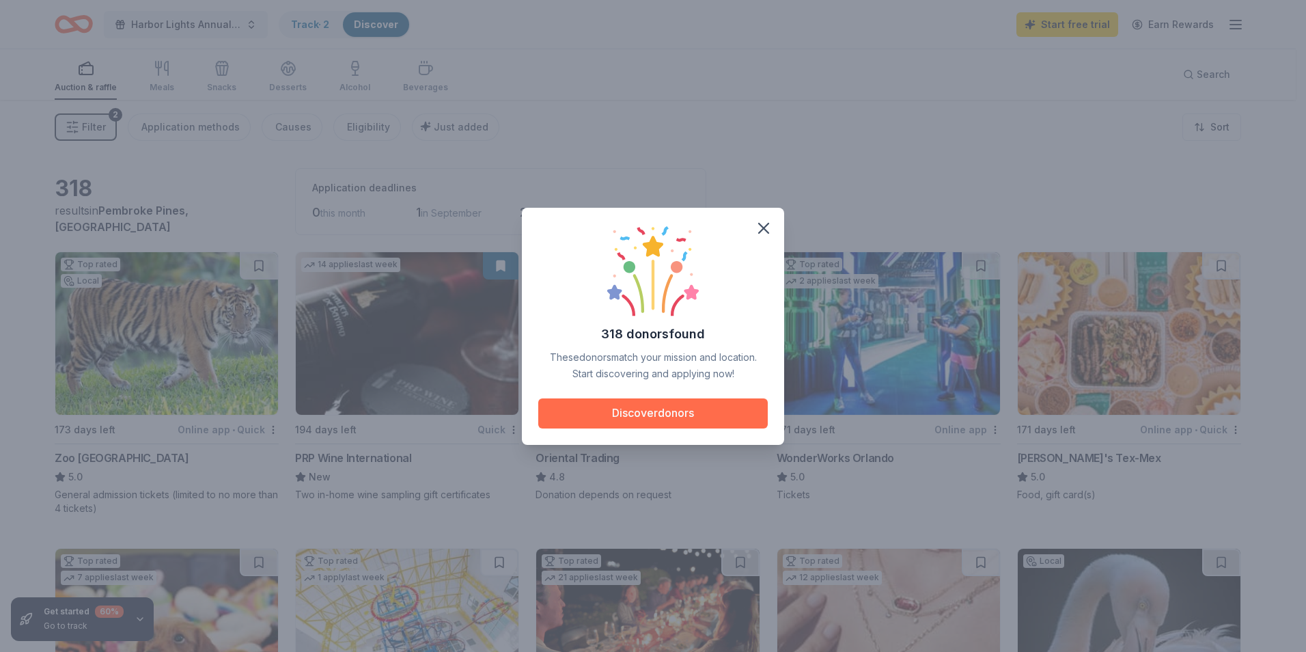
click at [634, 410] on button "Discover donors" at bounding box center [652, 413] width 229 height 30
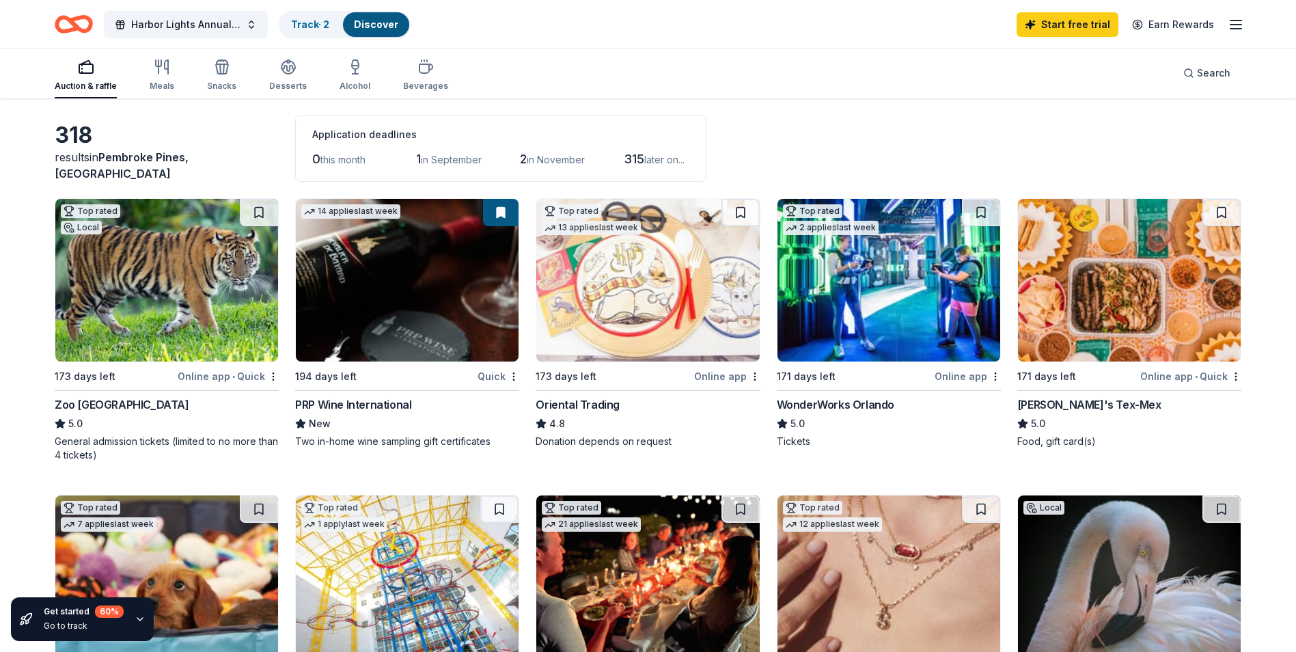
scroll to position [68, 0]
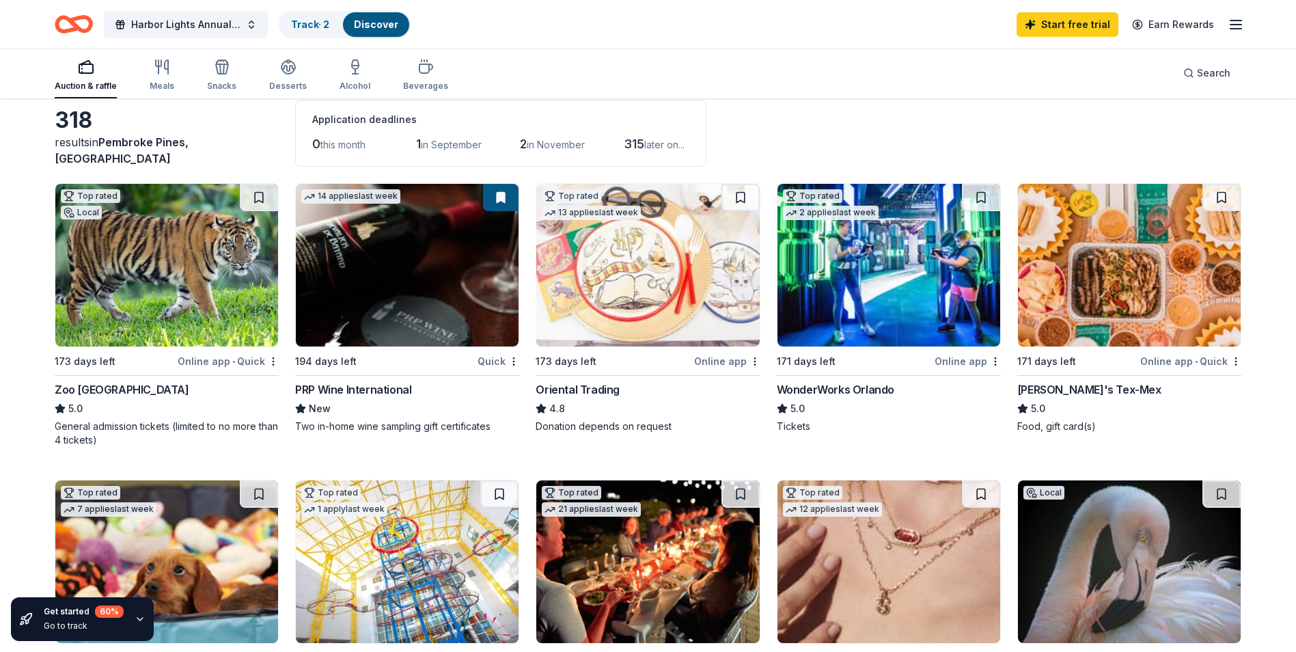
click at [197, 310] on img at bounding box center [166, 265] width 223 height 163
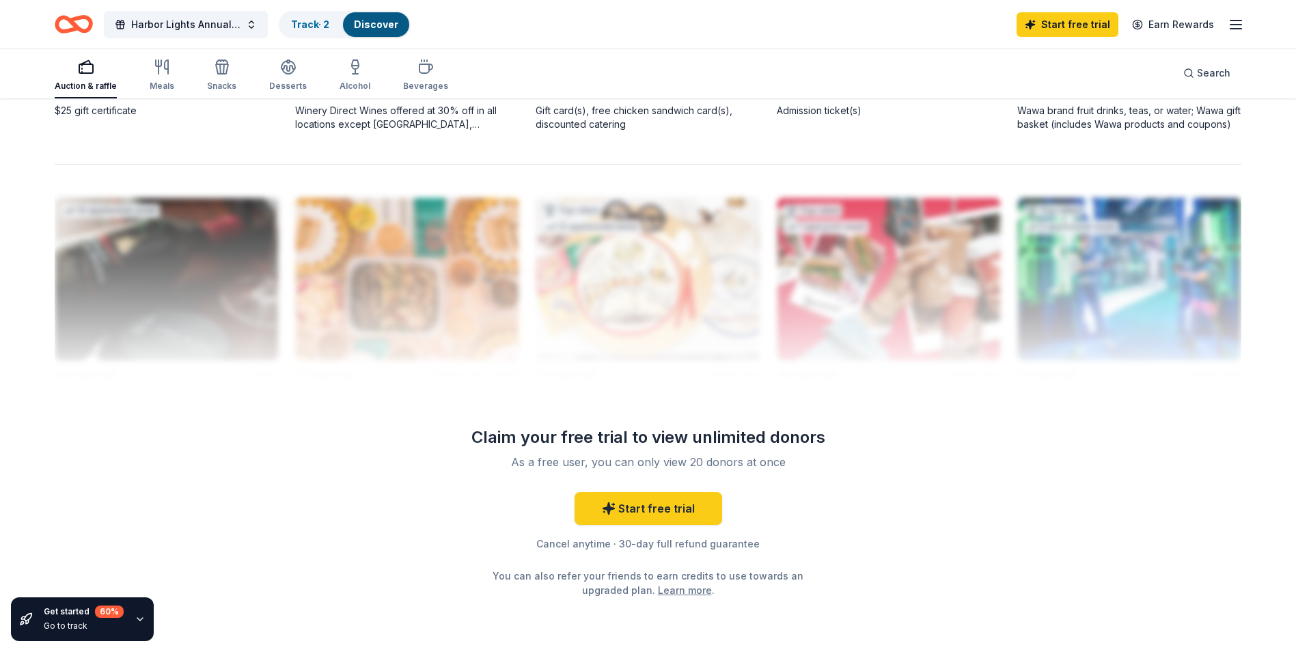
scroll to position [1298, 0]
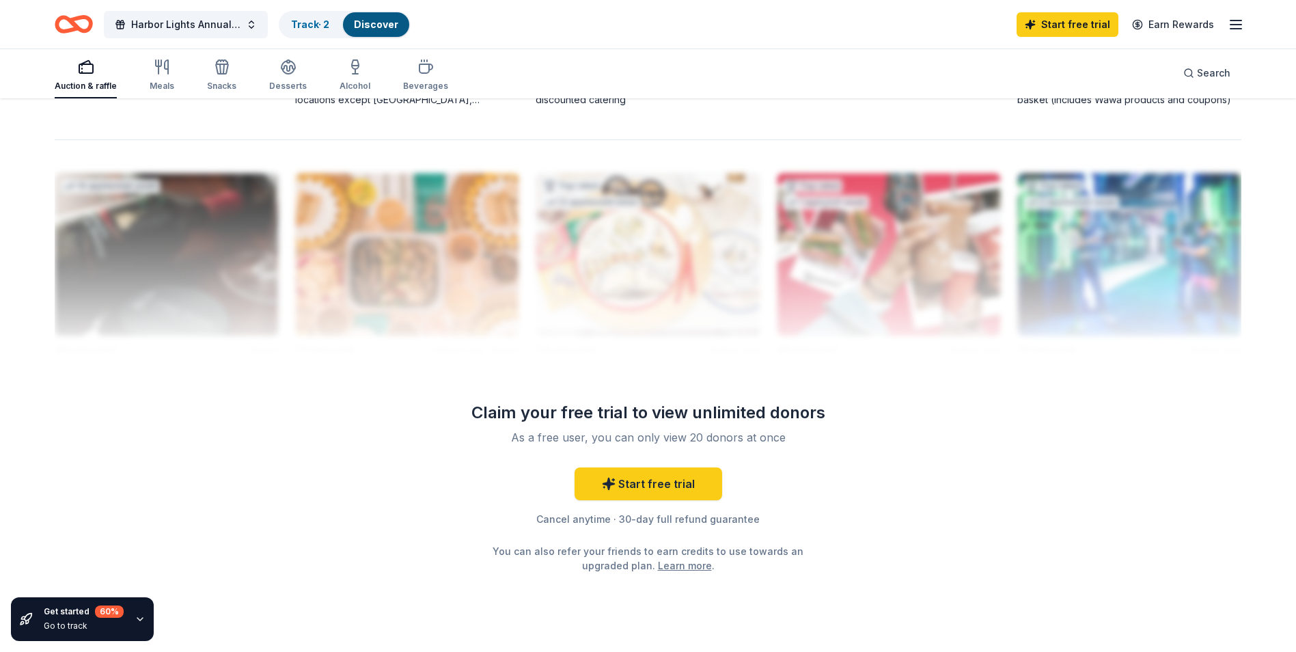
click at [229, 270] on div at bounding box center [648, 248] width 1186 height 219
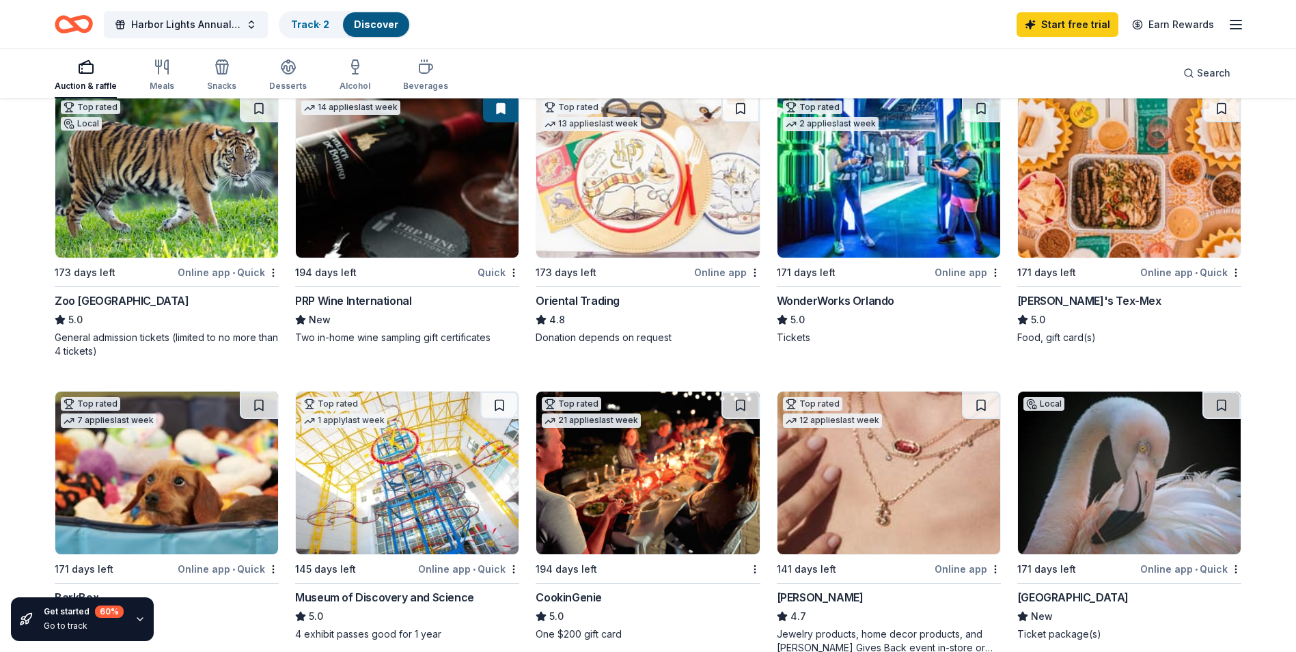
scroll to position [0, 0]
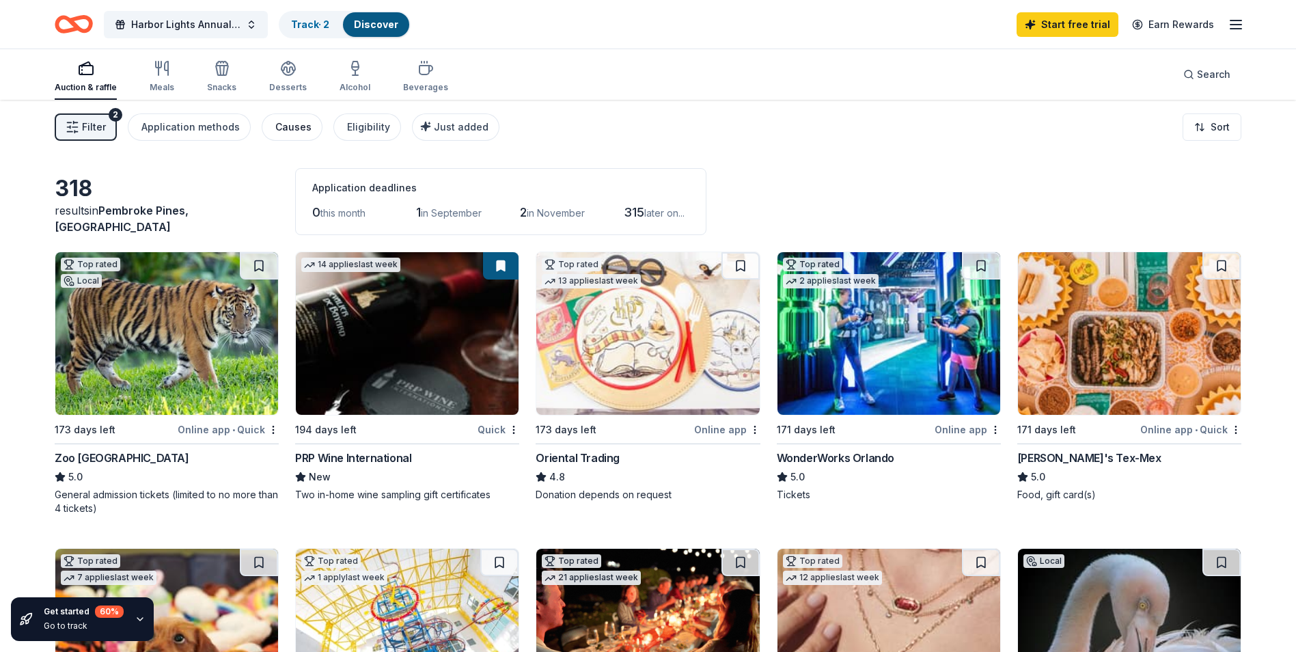
click at [296, 128] on div "Causes" at bounding box center [293, 127] width 36 height 16
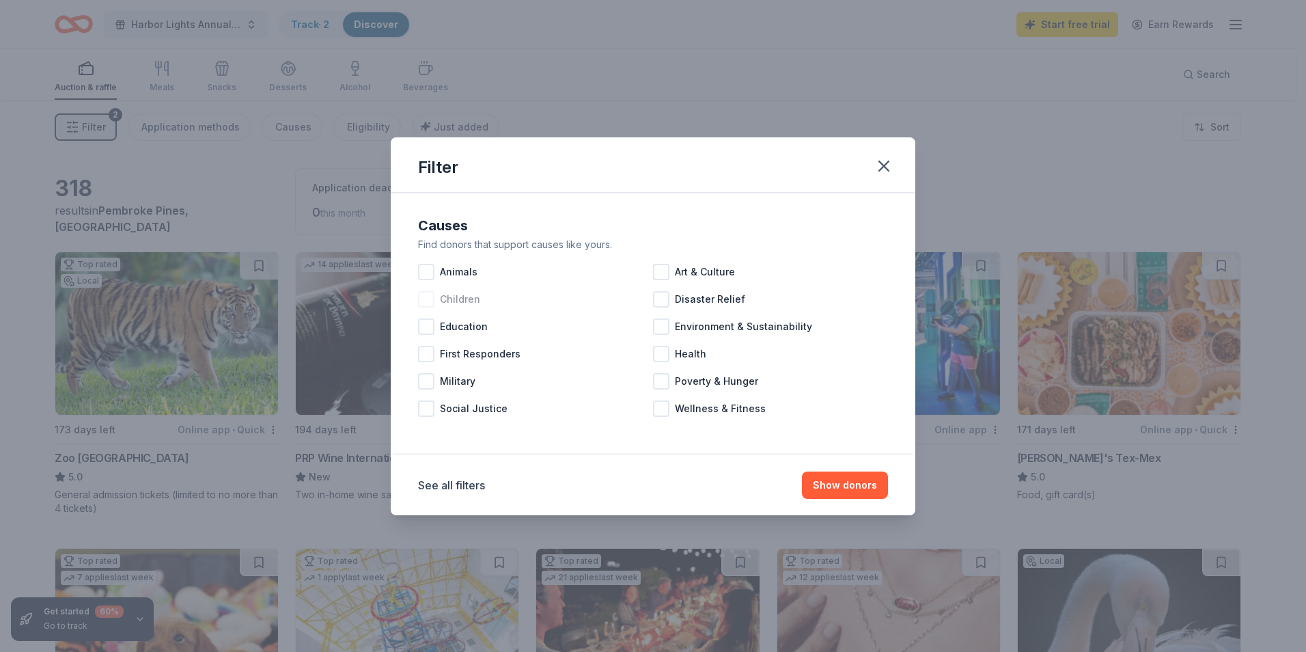
click at [457, 298] on span "Children" at bounding box center [460, 299] width 40 height 16
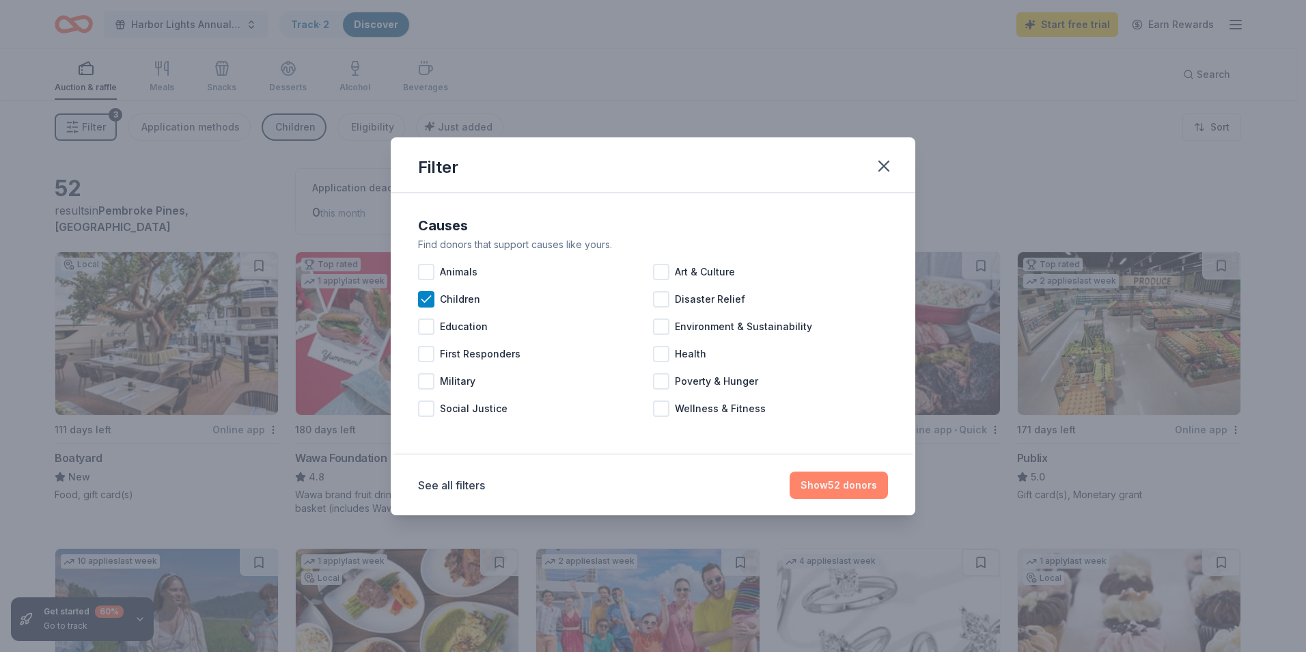
click at [634, 439] on button "Show 52 donors" at bounding box center [839, 484] width 98 height 27
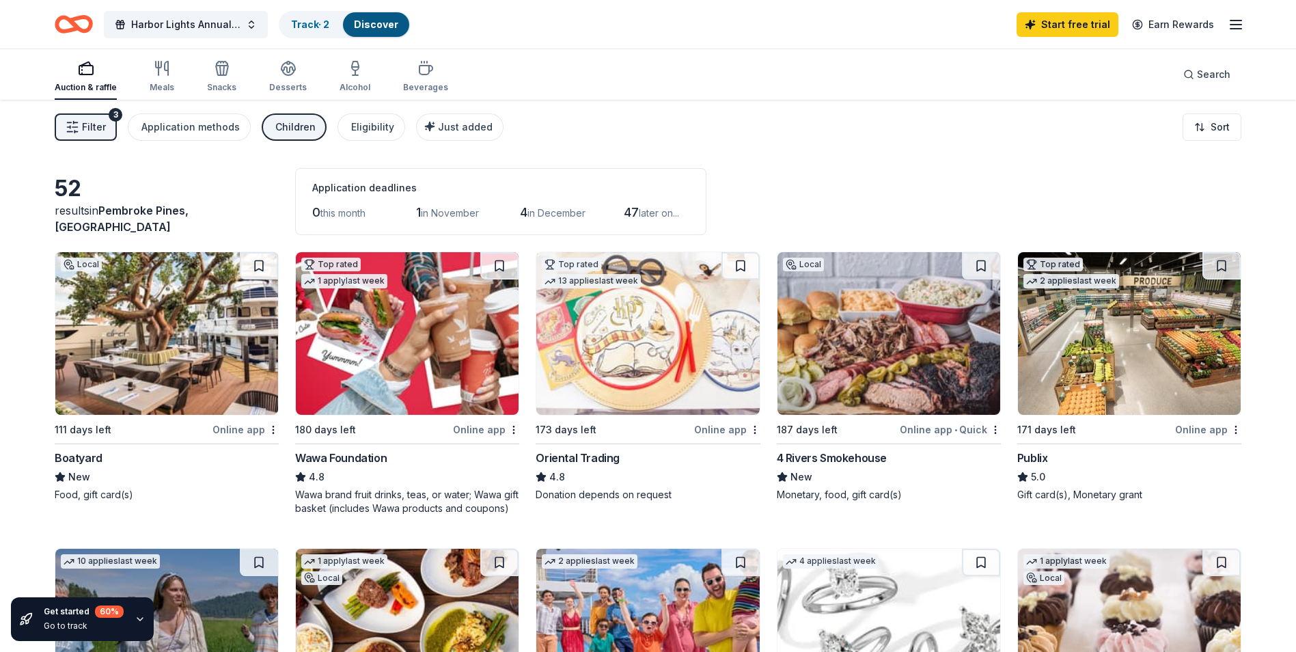
click at [292, 126] on div "Children" at bounding box center [295, 127] width 40 height 16
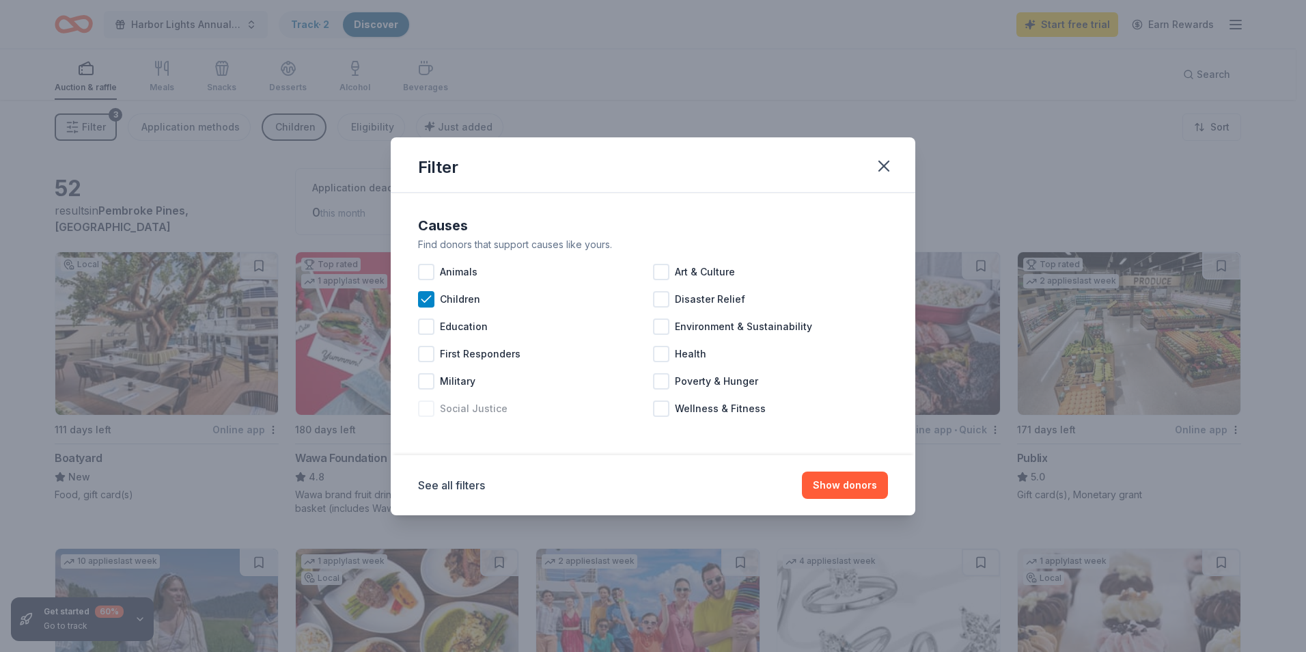
click at [500, 410] on span "Social Justice" at bounding box center [474, 408] width 68 height 16
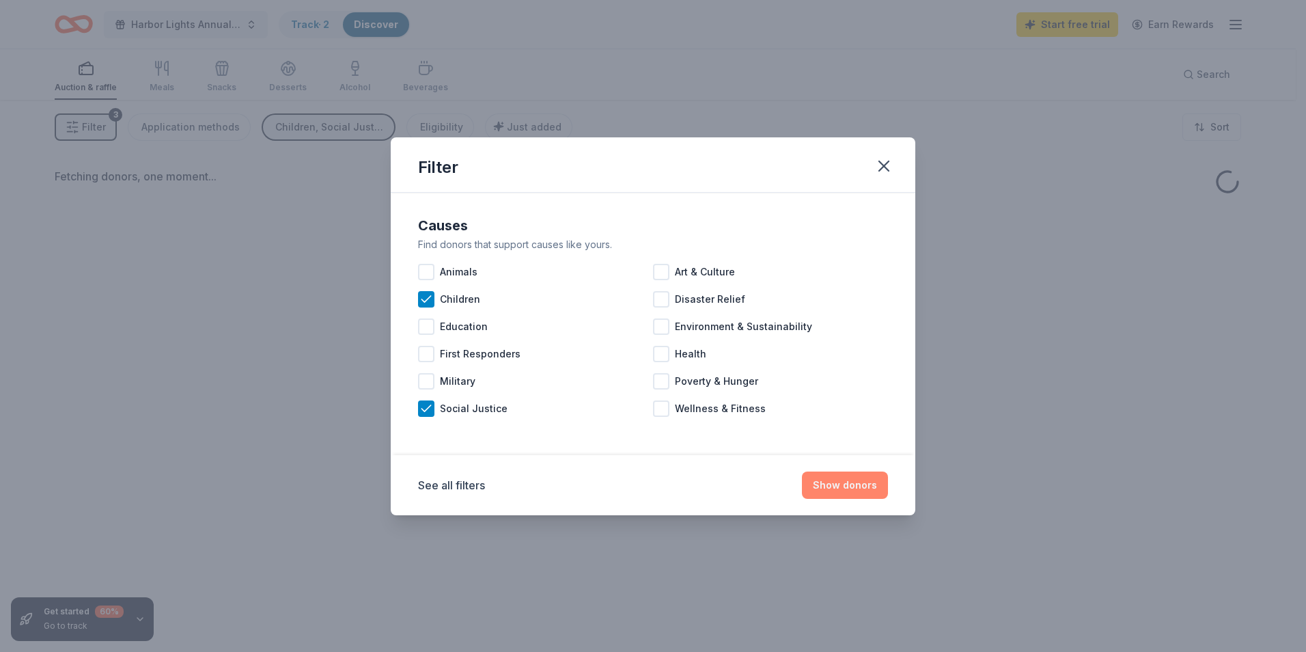
click at [634, 439] on button "Show donors" at bounding box center [845, 484] width 86 height 27
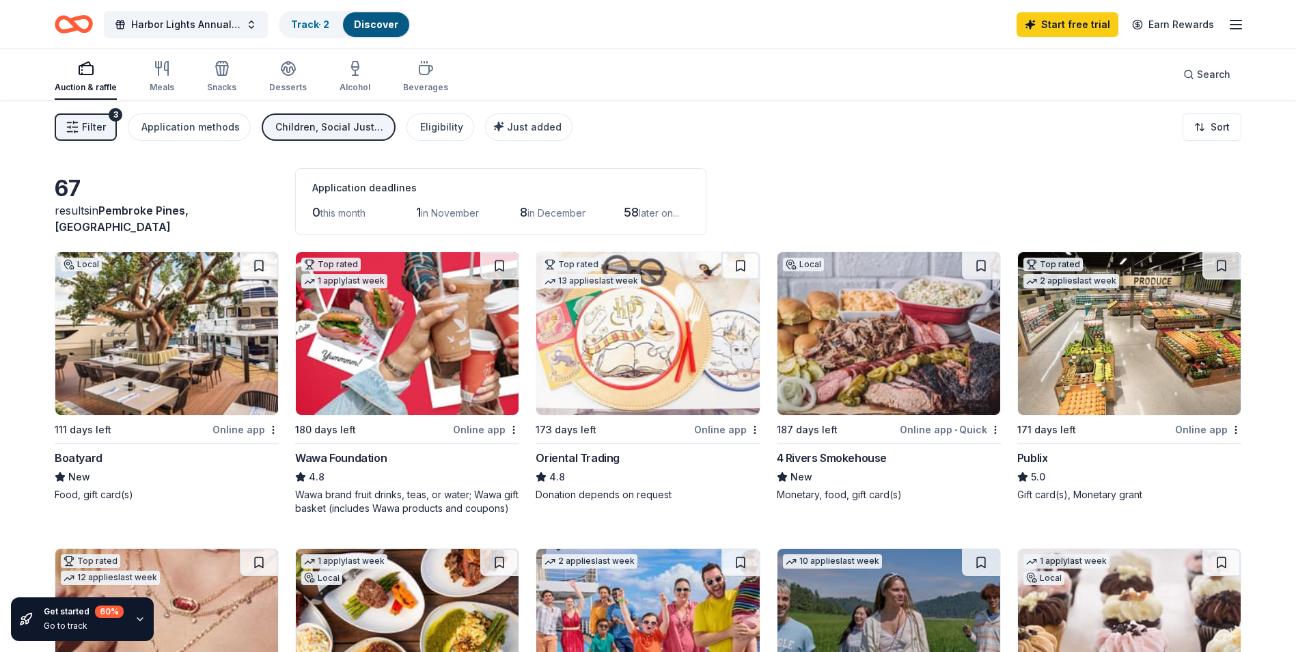
click at [337, 125] on div "Children, Social Justice" at bounding box center [329, 127] width 109 height 16
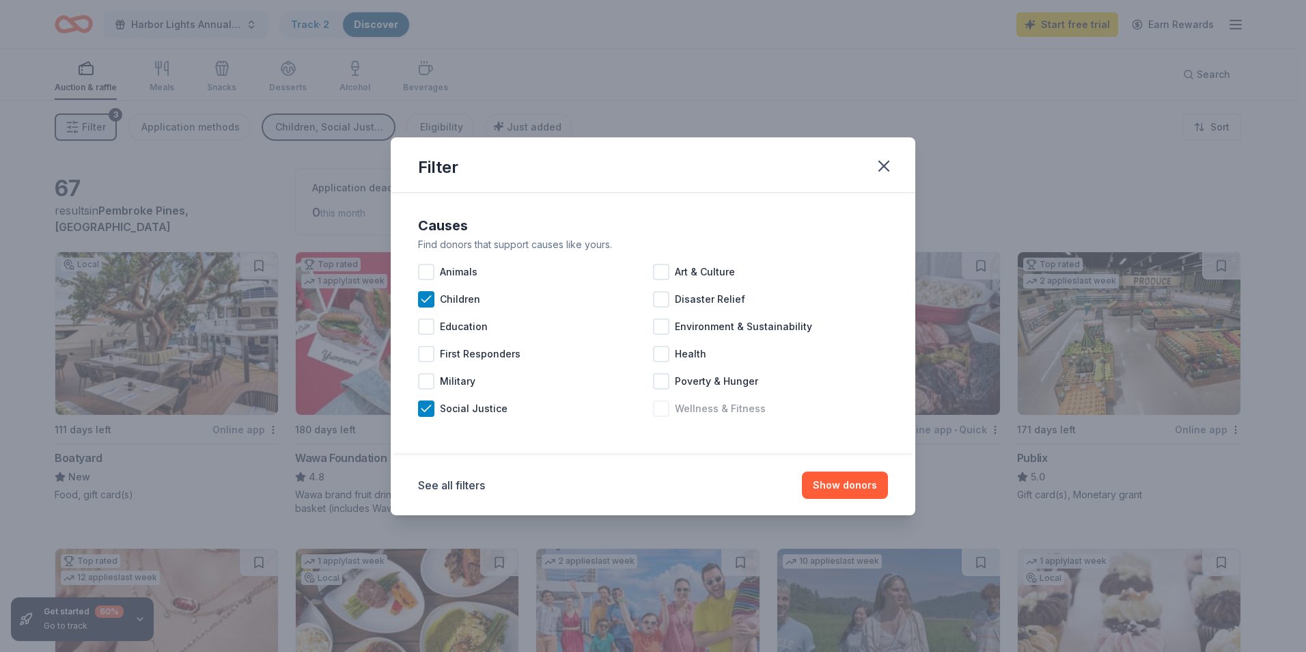
drag, startPoint x: 734, startPoint y: 408, endPoint x: 738, endPoint y: 415, distance: 7.4
click at [634, 415] on span "Wellness & Fitness" at bounding box center [720, 408] width 91 height 16
click at [634, 439] on button "Show 79 donors" at bounding box center [838, 484] width 99 height 27
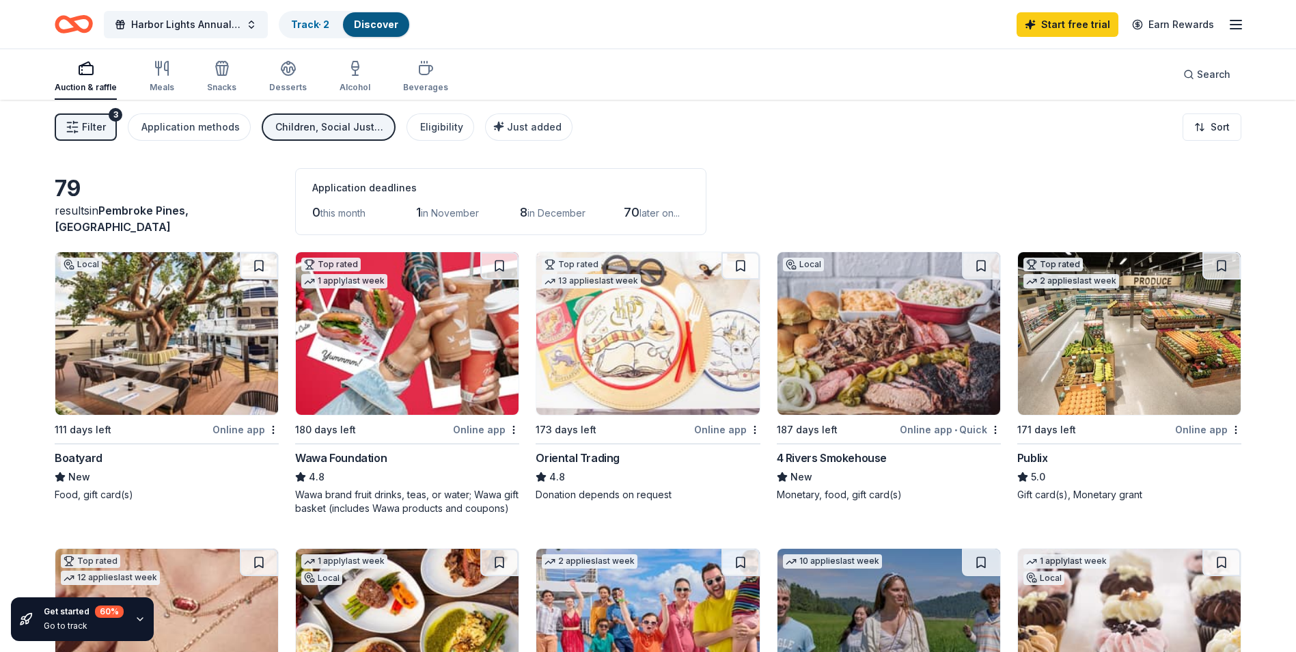
click at [334, 126] on div "Children, Social Justice, Wellness & Fitness" at bounding box center [329, 127] width 109 height 16
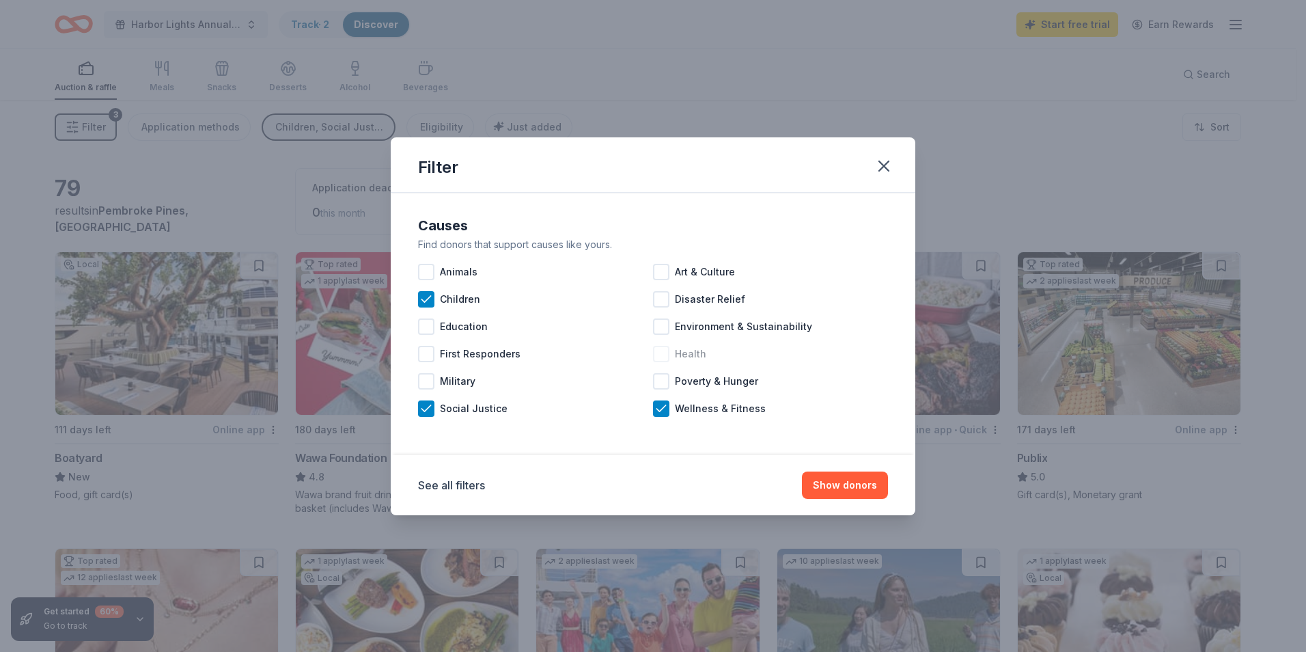
click at [634, 351] on span "Health" at bounding box center [690, 354] width 31 height 16
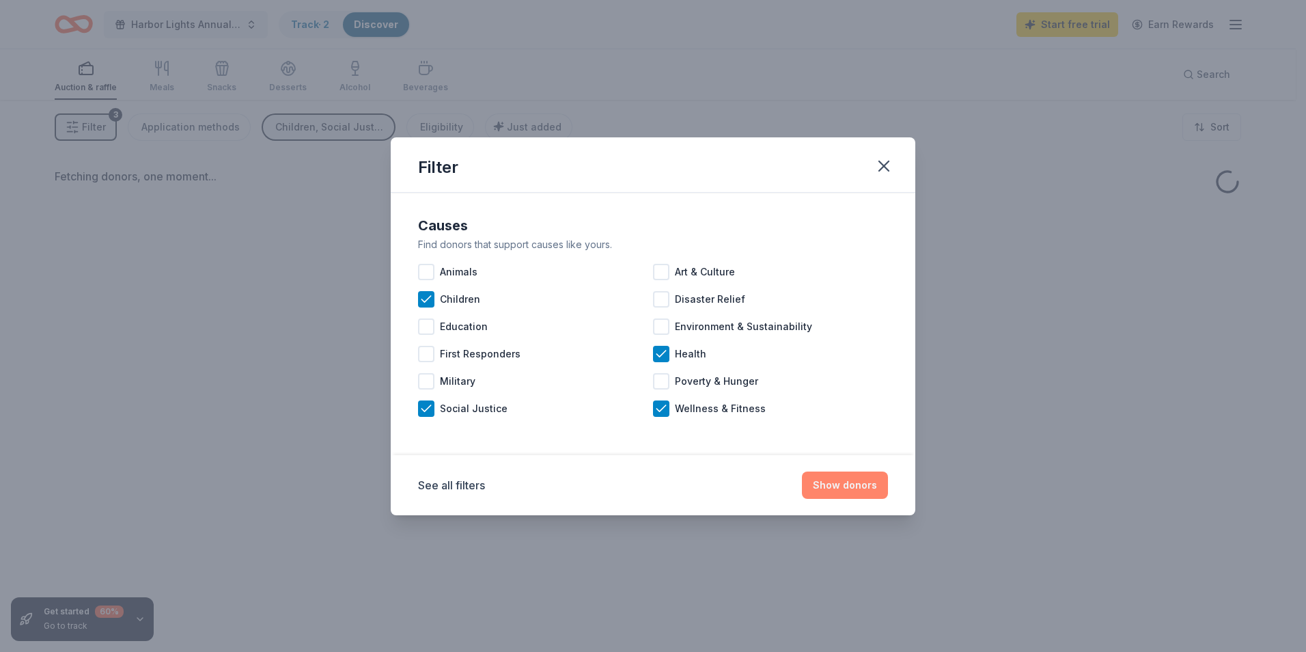
click at [634, 439] on button "Show donors" at bounding box center [845, 484] width 86 height 27
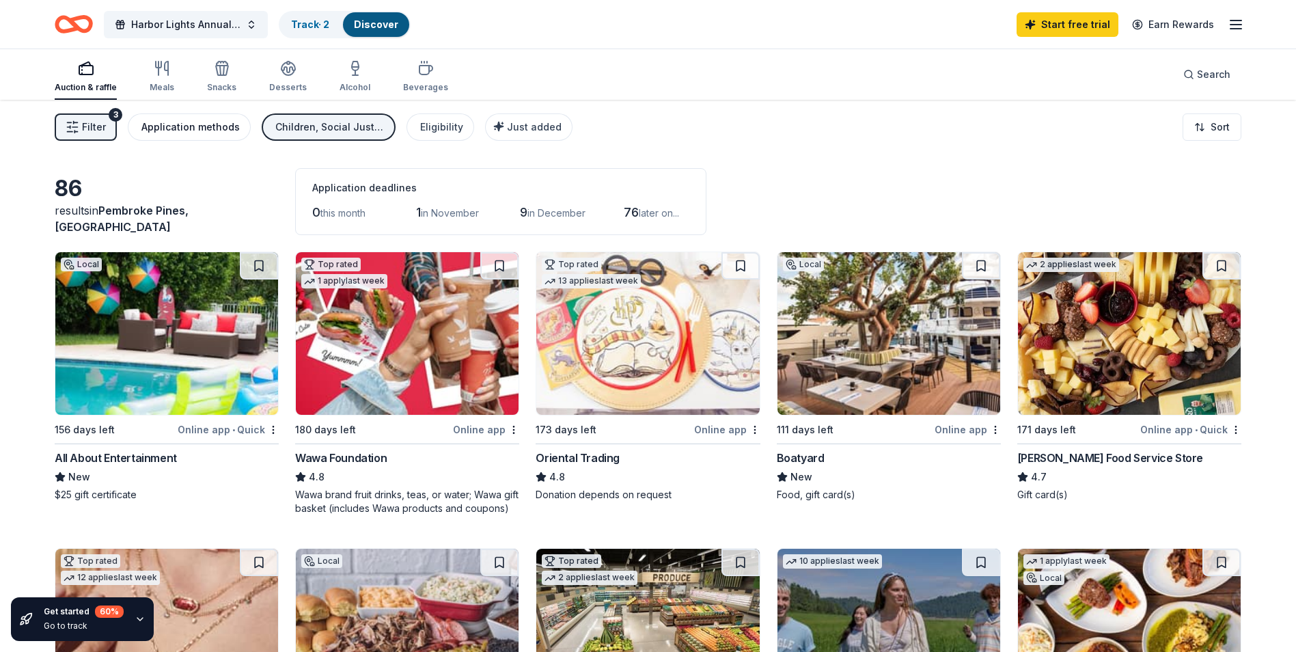
click at [192, 129] on div "Application methods" at bounding box center [190, 127] width 98 height 16
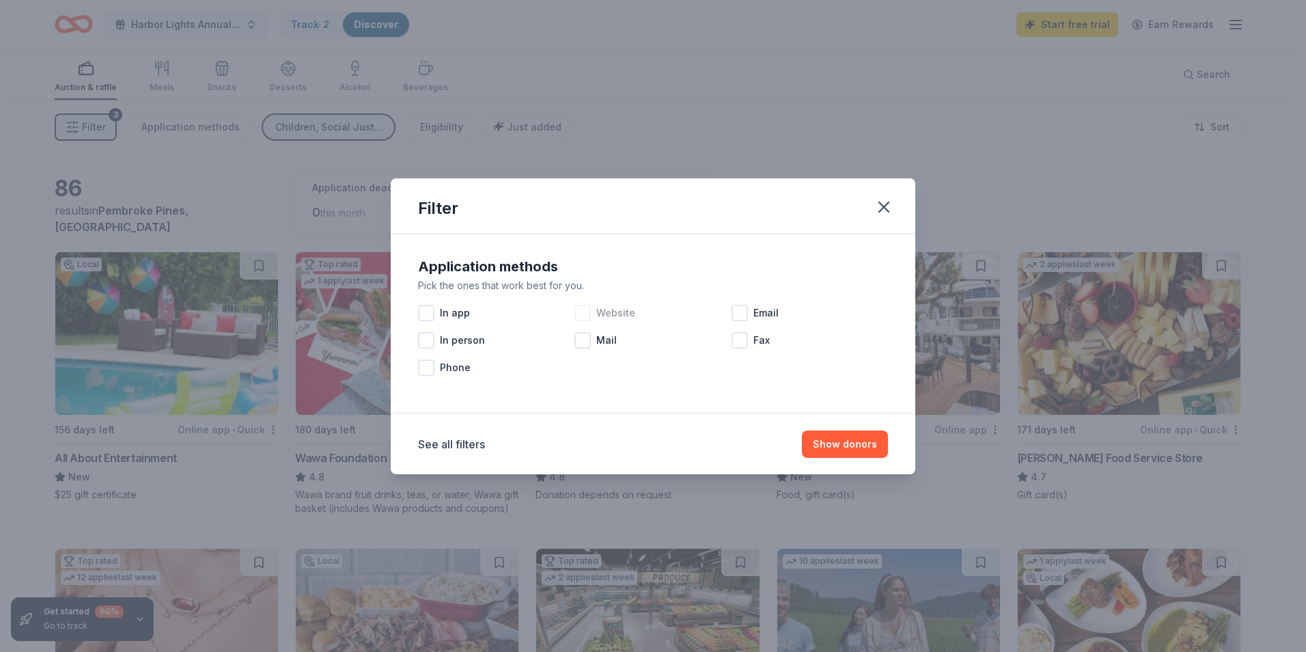
click at [617, 312] on span "Website" at bounding box center [615, 313] width 39 height 16
click at [634, 439] on button "Show 69 donors" at bounding box center [838, 443] width 100 height 27
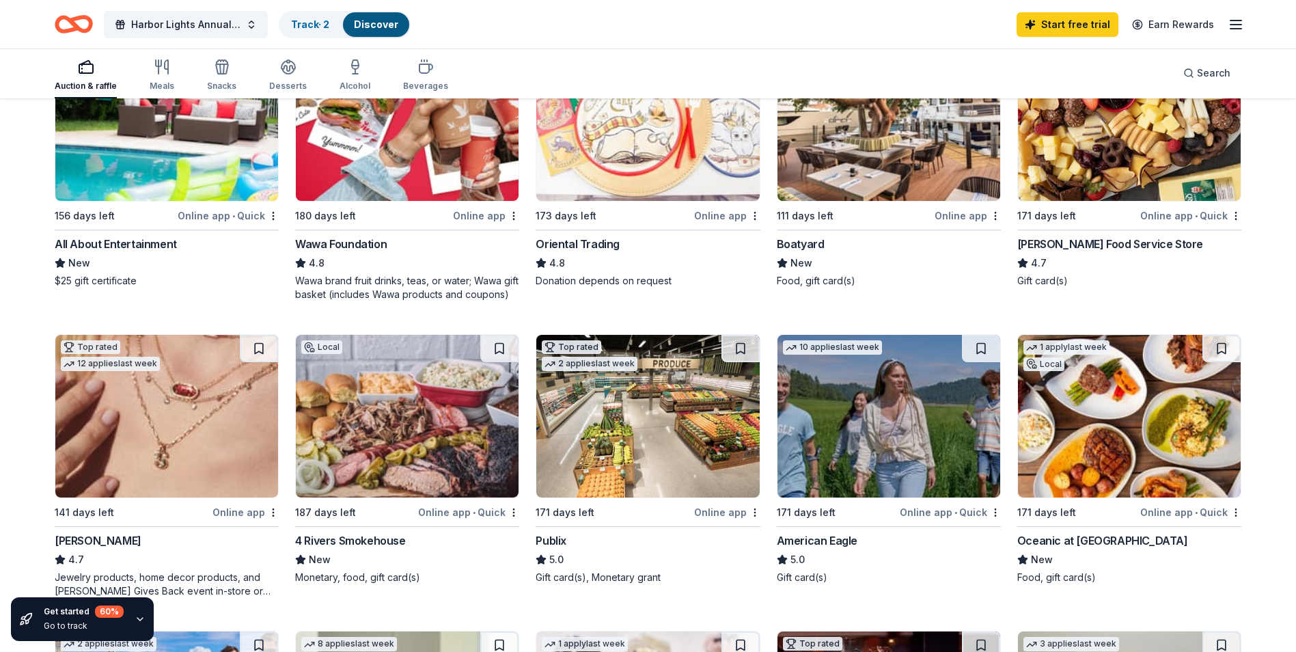
scroll to position [68, 0]
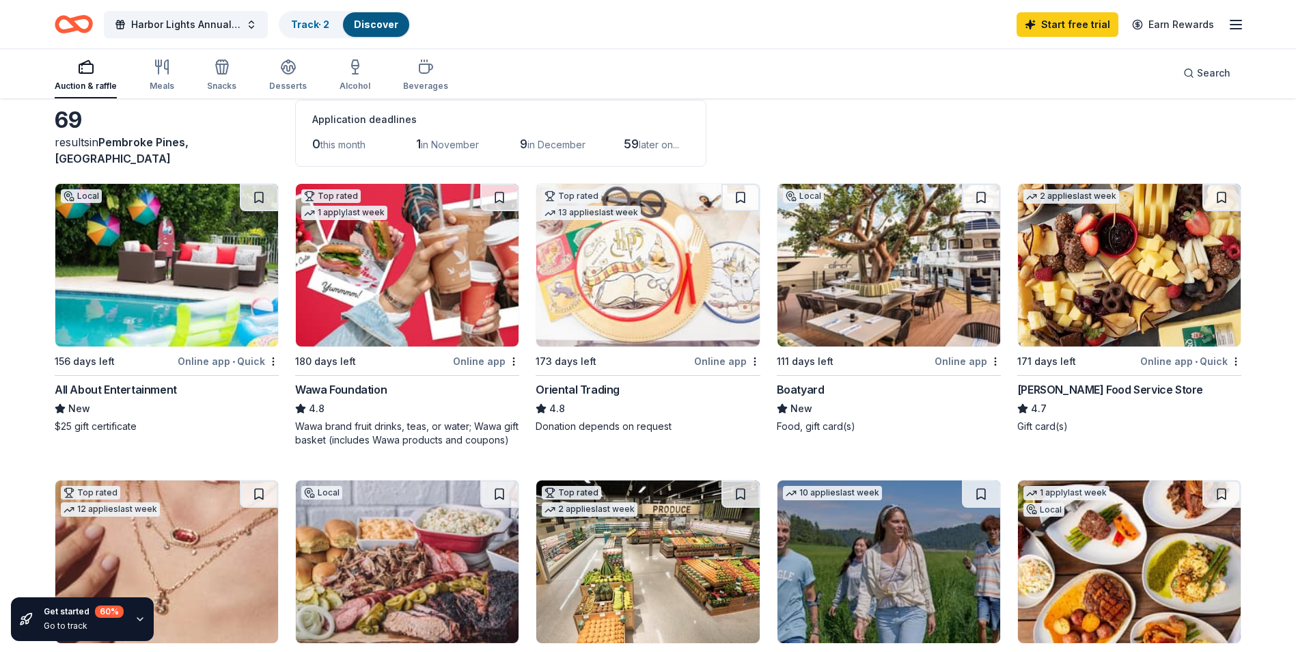
click at [178, 272] on img at bounding box center [166, 265] width 223 height 163
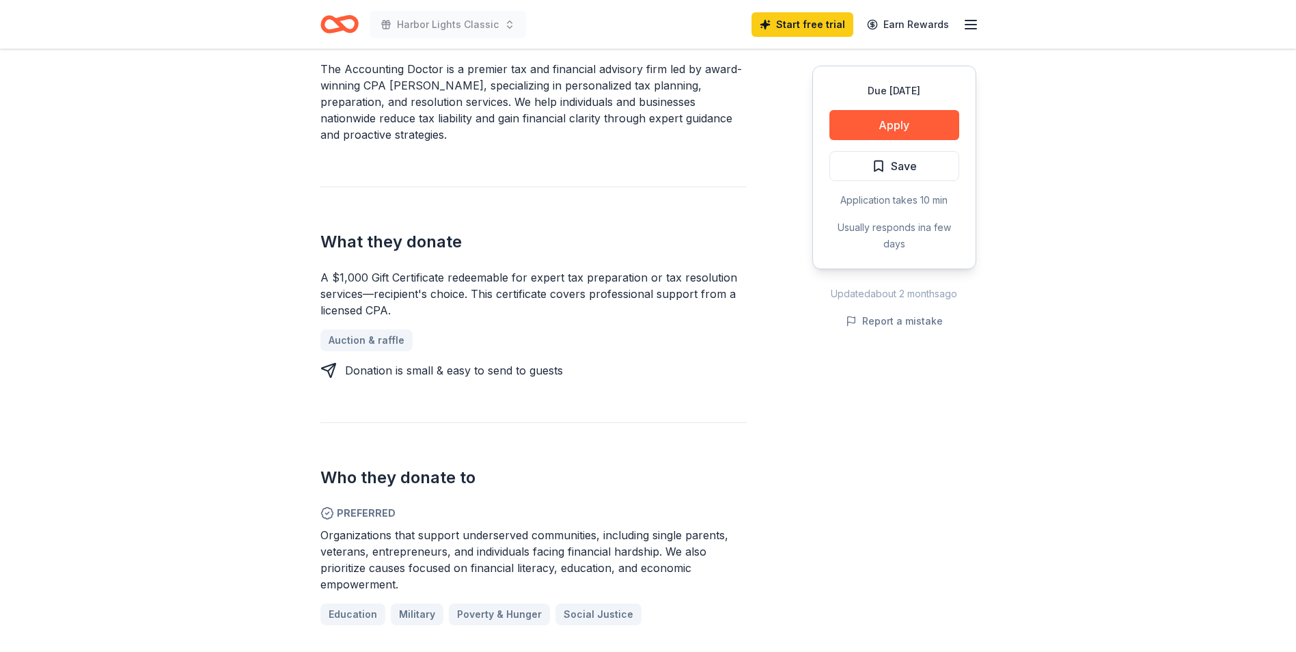
scroll to position [205, 0]
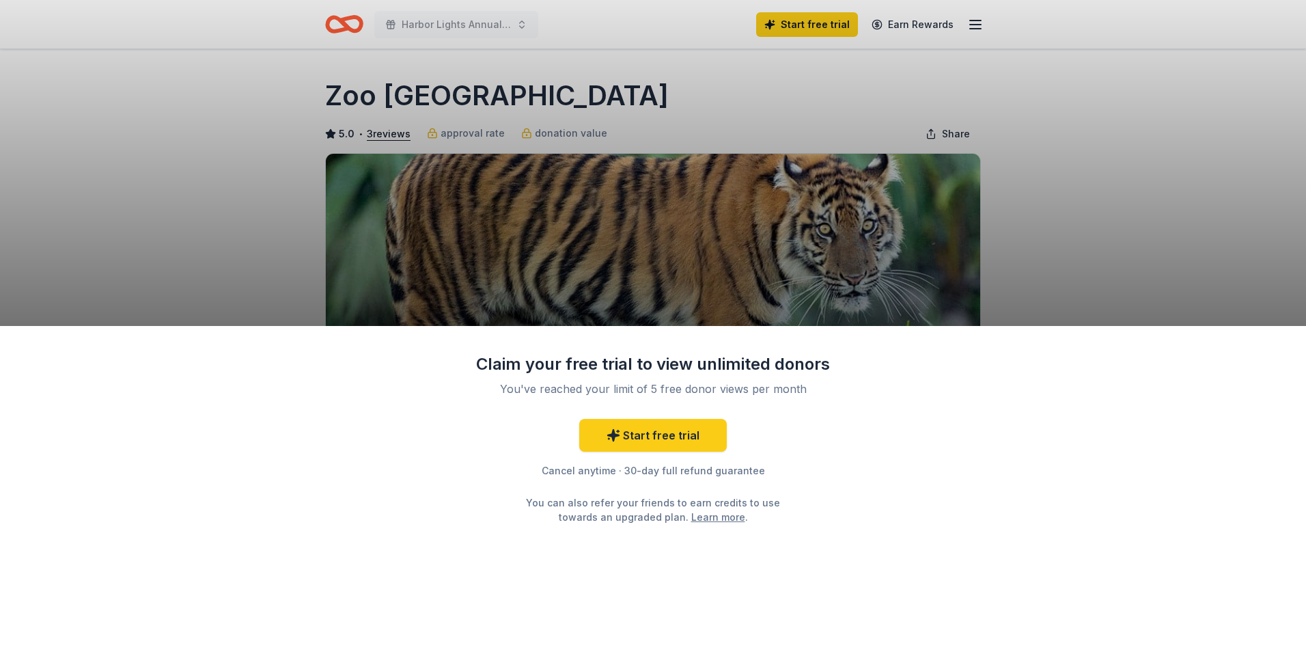
click at [1159, 274] on div "Claim your free trial to view unlimited donors You've reached your limit of 5 f…" at bounding box center [653, 326] width 1306 height 652
